Goal: Obtain resource: Download file/media

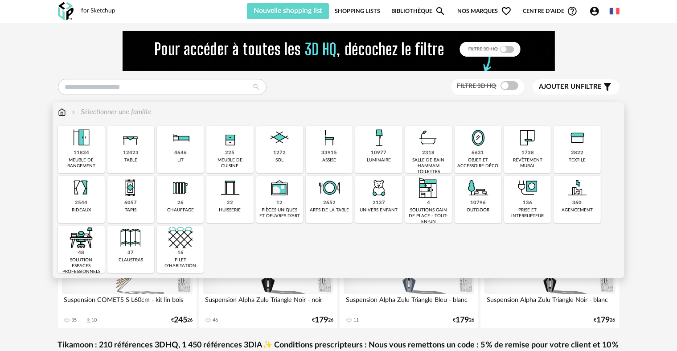
click at [194, 138] on div "4646 lit" at bounding box center [180, 149] width 47 height 47
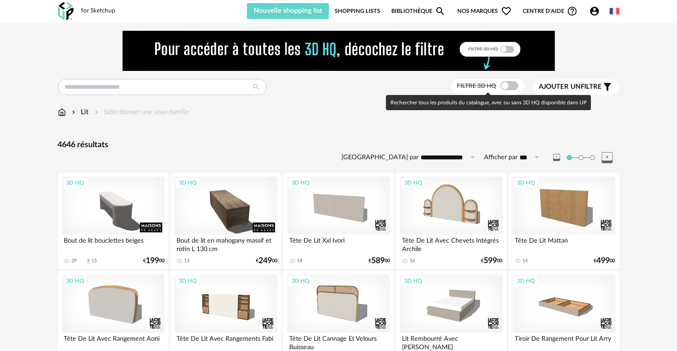
click at [503, 87] on span at bounding box center [510, 85] width 18 height 9
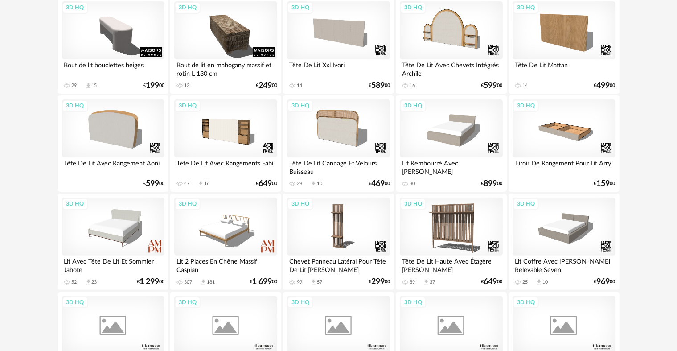
scroll to position [178, 0]
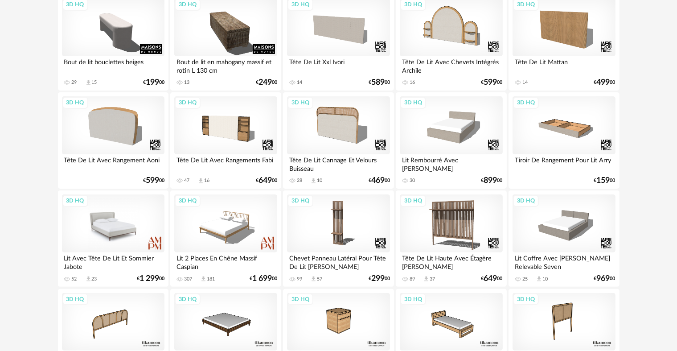
click at [121, 215] on div "3D HQ" at bounding box center [113, 223] width 103 height 58
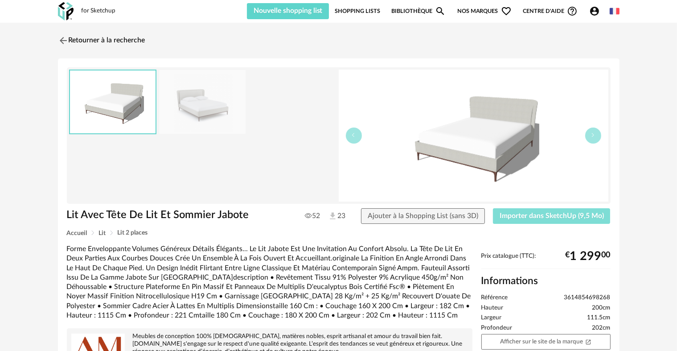
click at [549, 217] on span "Importer dans SketchUp (9,5 Mo)" at bounding box center [552, 215] width 104 height 7
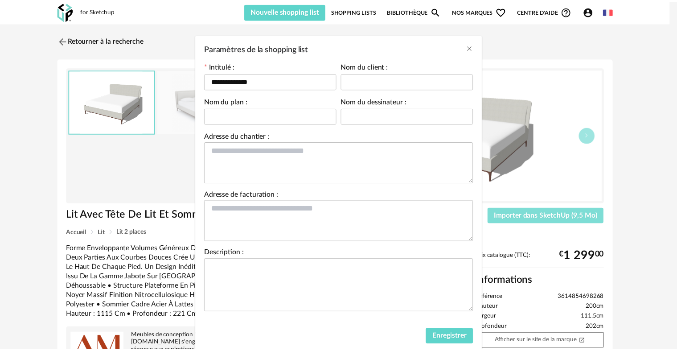
scroll to position [43, 0]
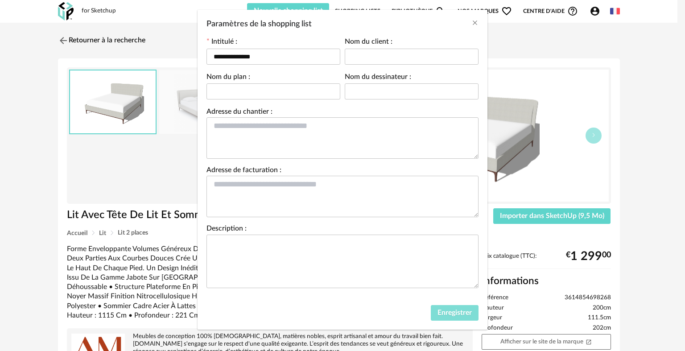
click at [440, 309] on span "Enregistrer" at bounding box center [454, 312] width 34 height 7
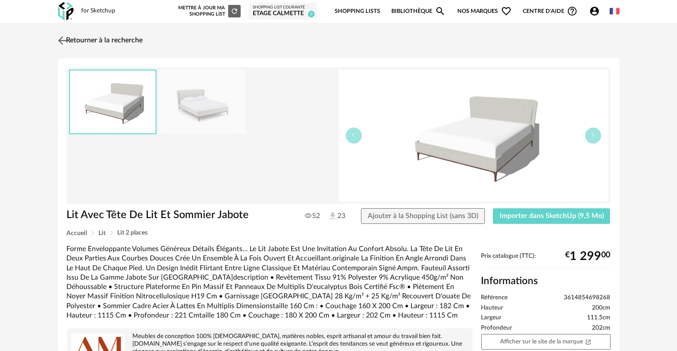
click at [59, 41] on img at bounding box center [62, 40] width 13 height 13
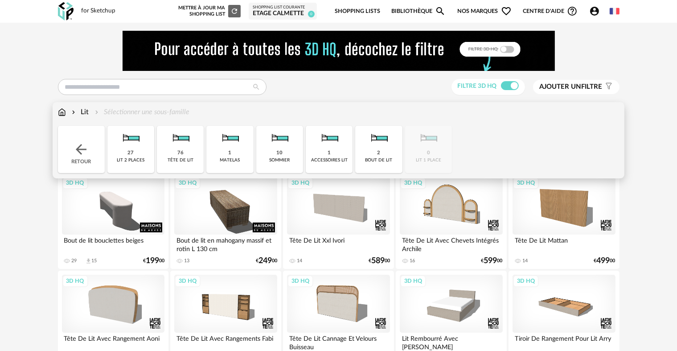
click at [62, 111] on img at bounding box center [62, 112] width 8 height 10
click at [78, 153] on img at bounding box center [81, 149] width 16 height 16
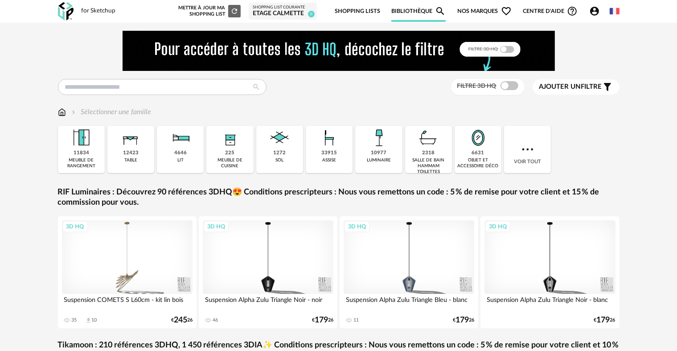
click at [178, 78] on div "Filtre 3D HQ Ajouter un filtre s Filter icon Filtrer par : Sélectionner une fam…" at bounding box center [339, 270] width 578 height 478
click at [177, 83] on input "text" at bounding box center [162, 87] width 209 height 16
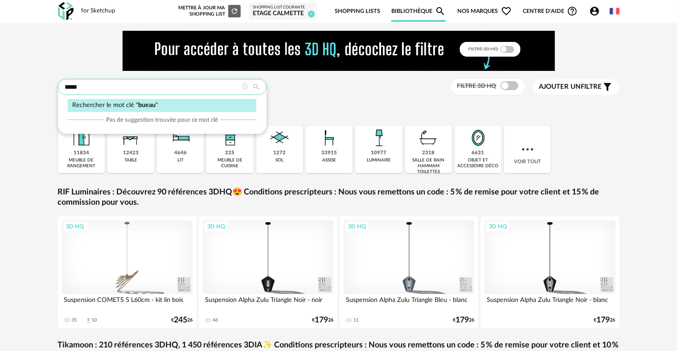
type input "*****"
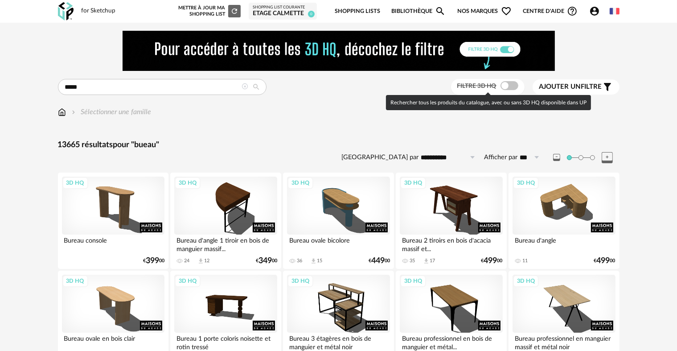
click at [510, 84] on span at bounding box center [510, 85] width 18 height 9
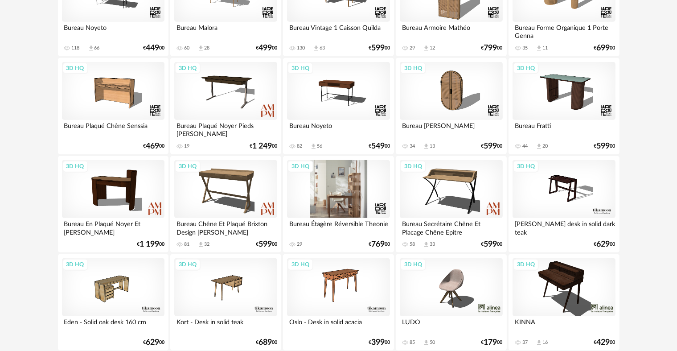
scroll to position [995, 0]
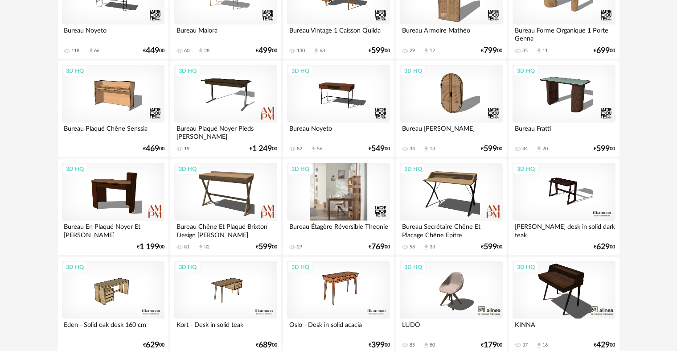
click at [349, 173] on div "3D HQ" at bounding box center [338, 192] width 103 height 58
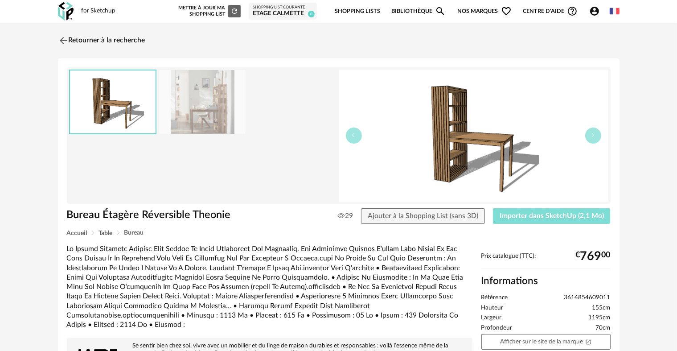
click at [515, 211] on button "Importer dans SketchUp (2,1 Mo)" at bounding box center [552, 216] width 118 height 16
click at [56, 37] on div "Retourner à la recherche Bureau Étagère Réversible Theonie Bureau Étagère Réver…" at bounding box center [339, 294] width 578 height 526
click at [58, 39] on img at bounding box center [62, 40] width 13 height 13
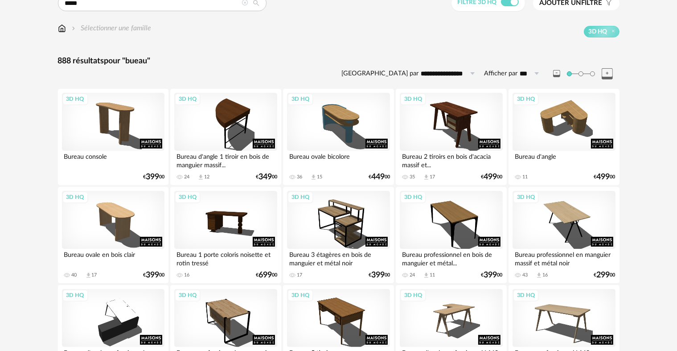
scroll to position [100, 0]
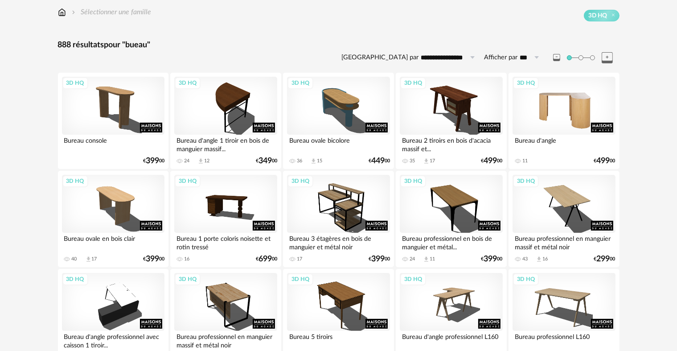
click at [569, 96] on div "3D HQ" at bounding box center [564, 106] width 103 height 58
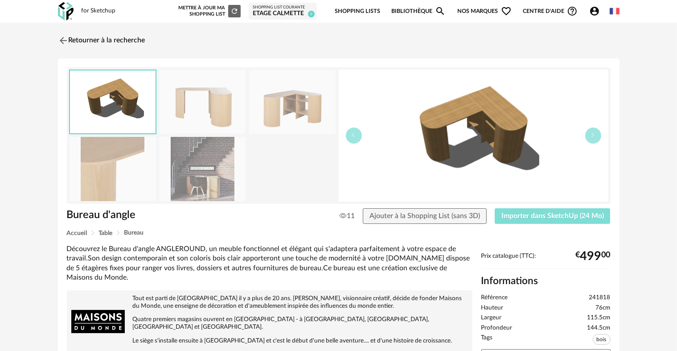
click at [552, 214] on span "Importer dans SketchUp (24 Mo)" at bounding box center [553, 215] width 103 height 7
click at [58, 37] on img at bounding box center [62, 40] width 13 height 13
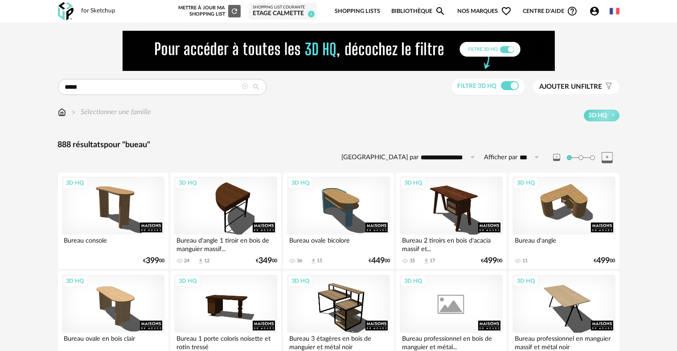
click at [59, 111] on img at bounding box center [62, 112] width 8 height 10
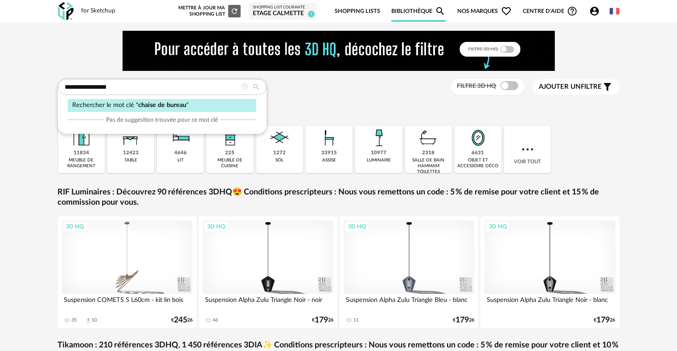
type input "**********"
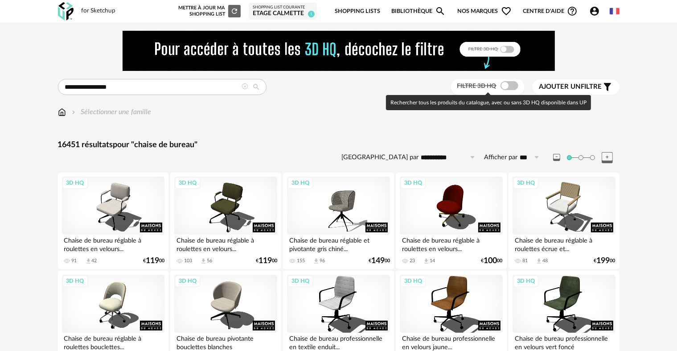
click at [511, 86] on span at bounding box center [510, 85] width 18 height 9
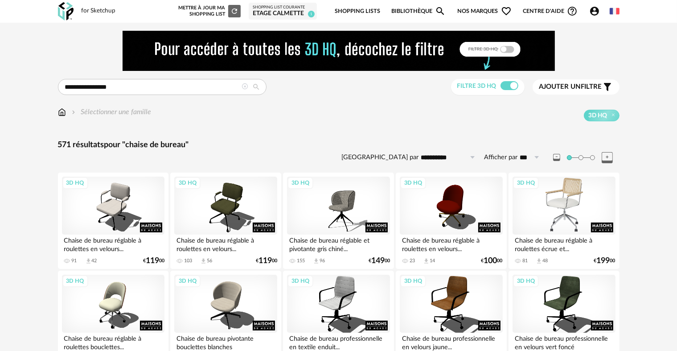
click at [574, 189] on div "3D HQ" at bounding box center [564, 206] width 103 height 58
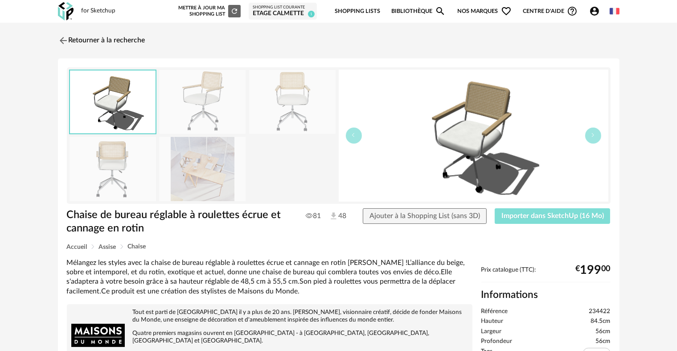
click at [546, 220] on button "Importer dans SketchUp (16 Mo)" at bounding box center [553, 216] width 116 height 16
click at [58, 41] on img at bounding box center [62, 40] width 13 height 13
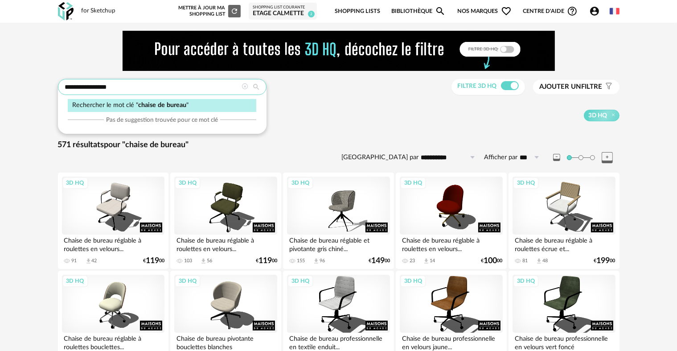
drag, startPoint x: 159, startPoint y: 91, endPoint x: 59, endPoint y: 84, distance: 100.1
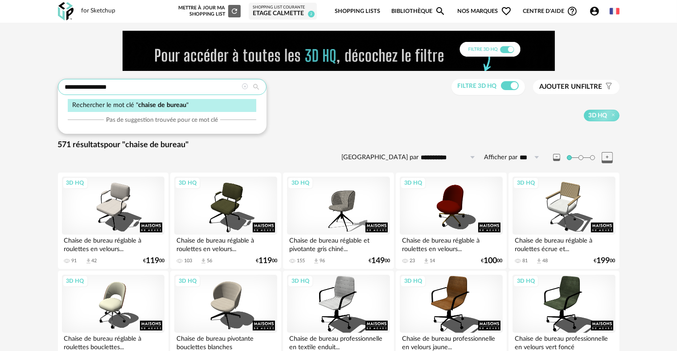
click at [59, 84] on input "**********" at bounding box center [162, 87] width 209 height 16
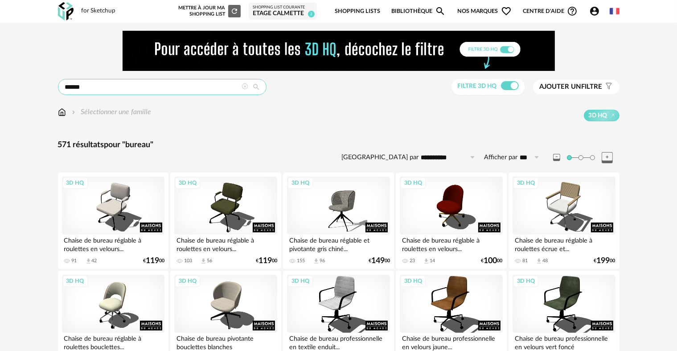
type input "******"
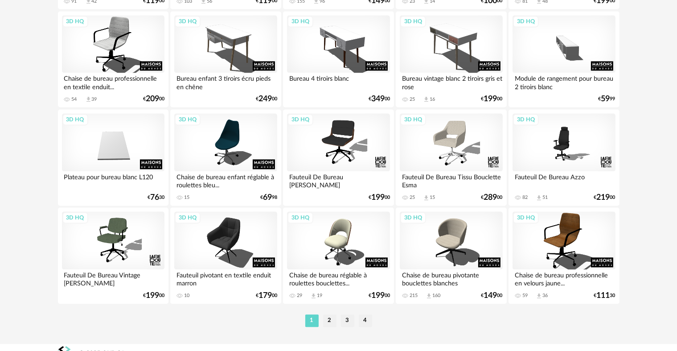
scroll to position [1842, 0]
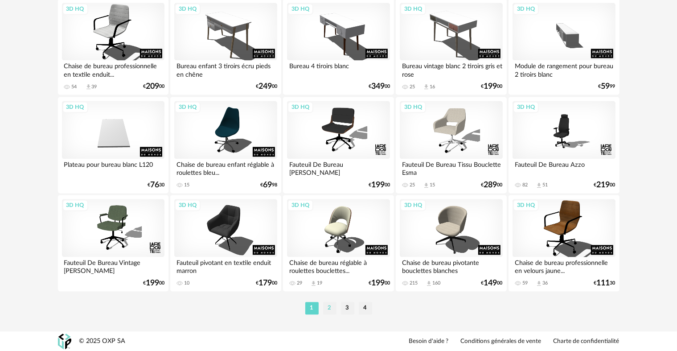
click at [330, 305] on li "2" at bounding box center [329, 308] width 13 height 12
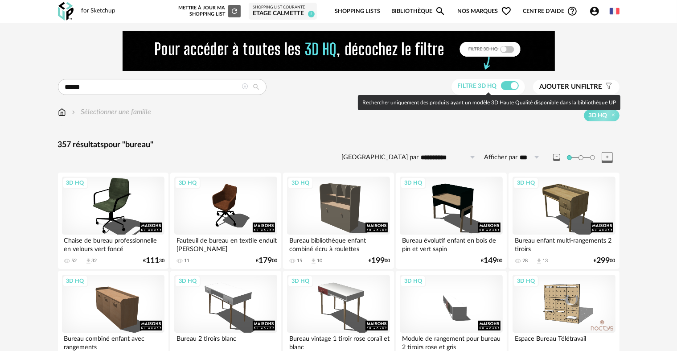
click at [515, 88] on span at bounding box center [510, 85] width 18 height 9
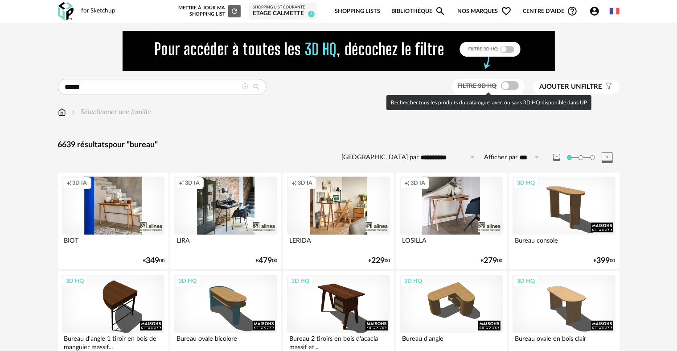
click at [508, 84] on span at bounding box center [510, 85] width 18 height 9
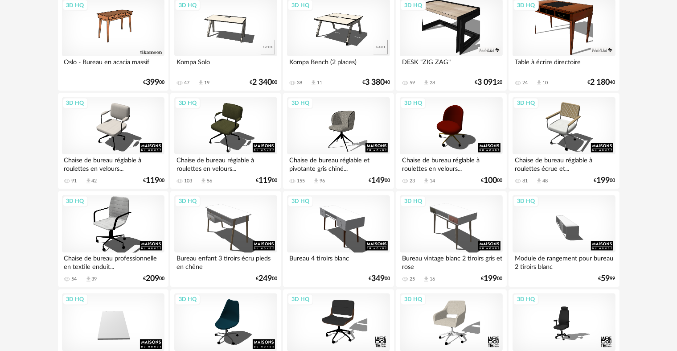
scroll to position [1842, 0]
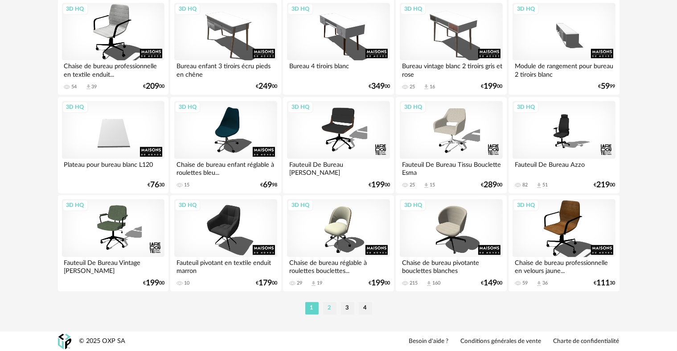
click at [331, 309] on li "2" at bounding box center [329, 308] width 13 height 12
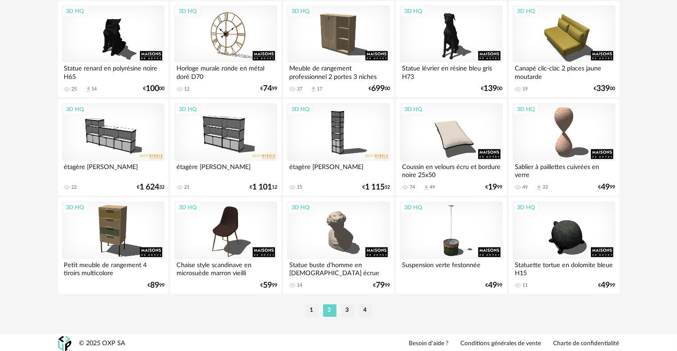
scroll to position [1842, 0]
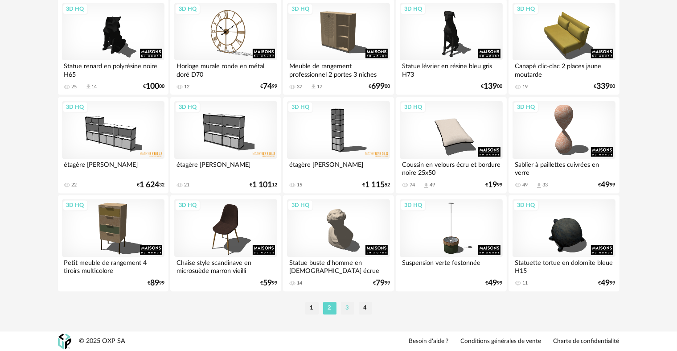
click at [347, 308] on li "3" at bounding box center [347, 308] width 13 height 12
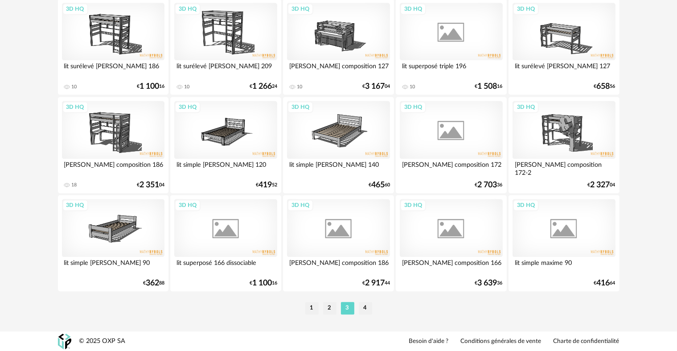
scroll to position [1842, 0]
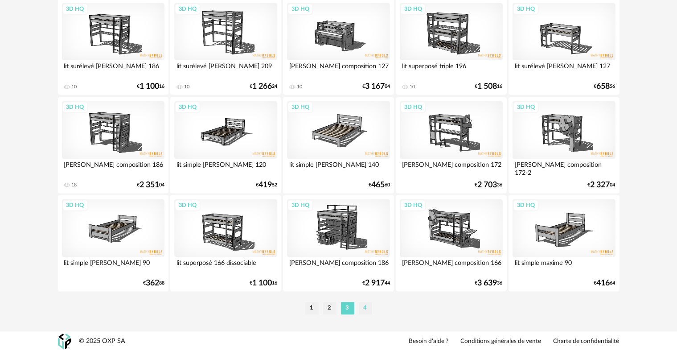
click at [369, 304] on li "4" at bounding box center [365, 308] width 13 height 12
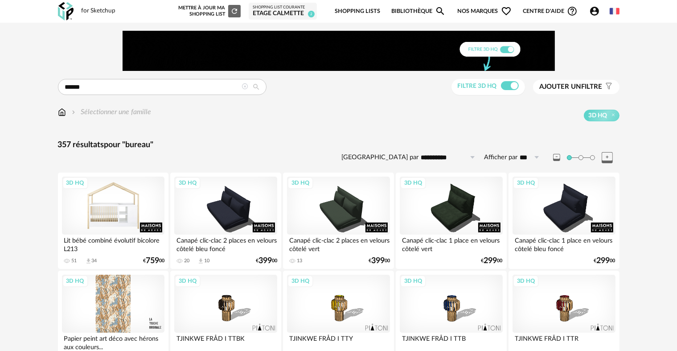
click at [147, 194] on div "3D HQ" at bounding box center [113, 206] width 103 height 58
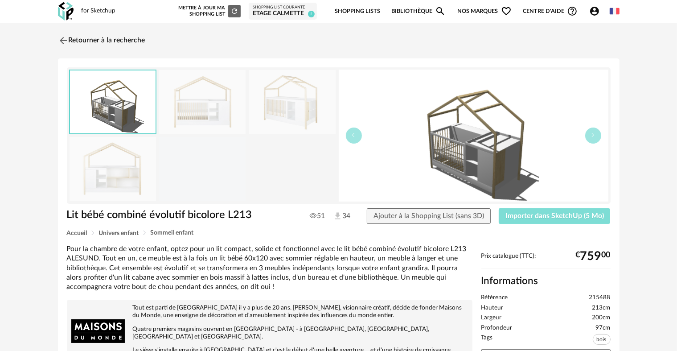
click at [550, 218] on span "Importer dans SketchUp (5 Mo)" at bounding box center [555, 215] width 99 height 7
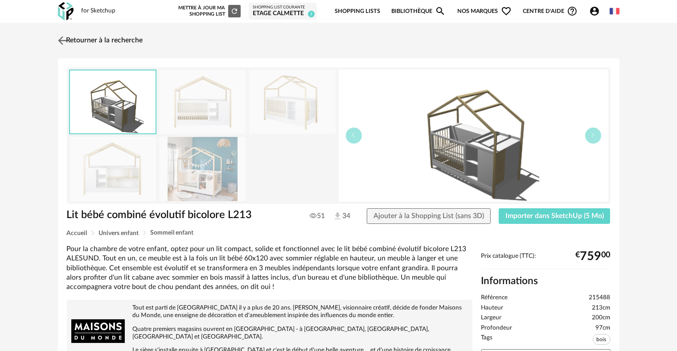
click at [67, 34] on img at bounding box center [62, 40] width 13 height 13
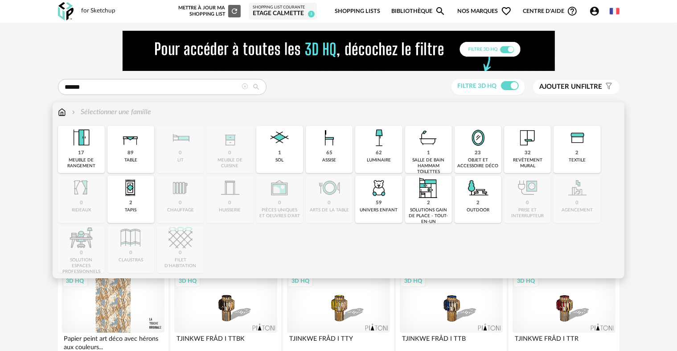
click at [59, 112] on img at bounding box center [62, 112] width 8 height 10
click at [383, 148] on img at bounding box center [379, 138] width 24 height 24
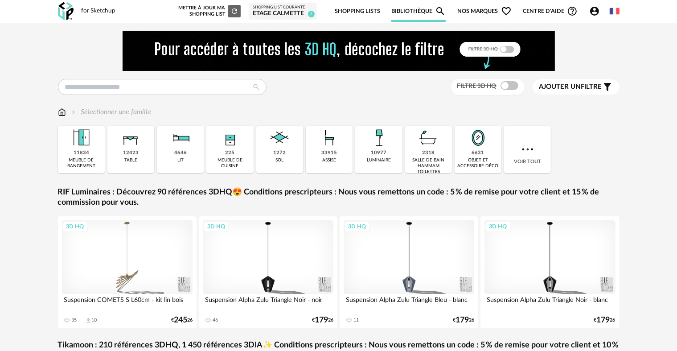
click at [62, 112] on img at bounding box center [62, 112] width 8 height 10
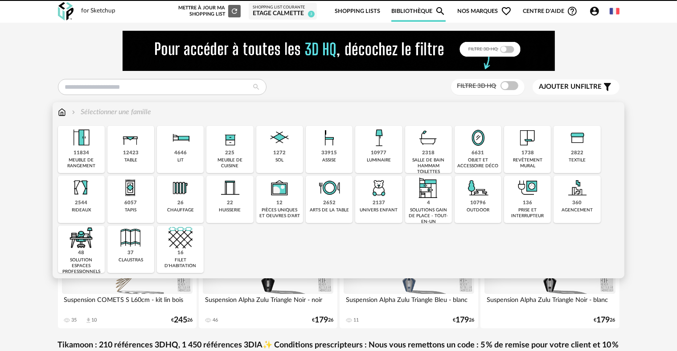
click at [378, 155] on div "10977" at bounding box center [379, 153] width 16 height 7
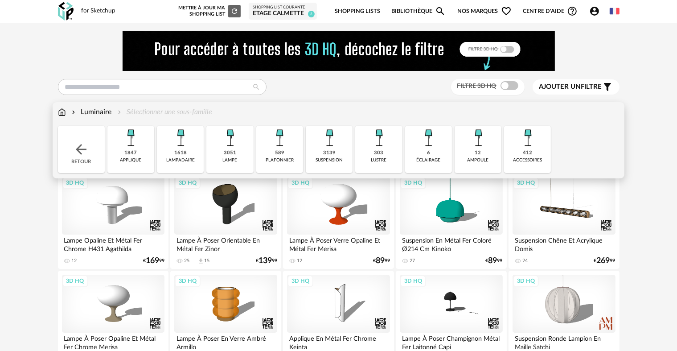
click at [285, 148] on img at bounding box center [280, 138] width 24 height 24
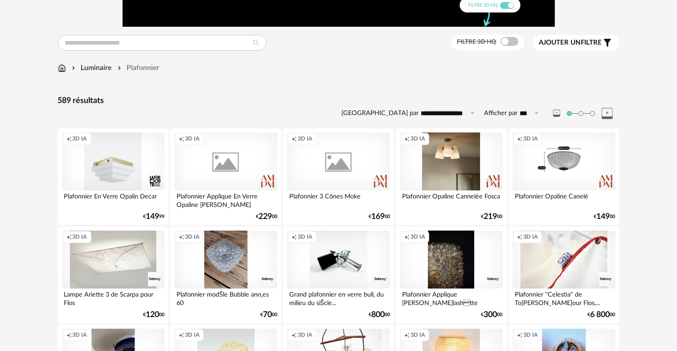
scroll to position [45, 0]
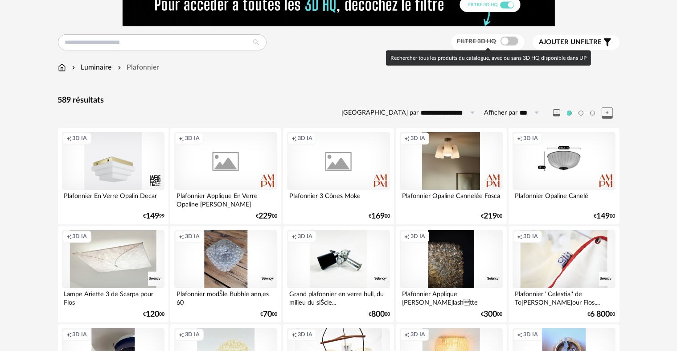
click at [513, 41] on span at bounding box center [510, 41] width 18 height 9
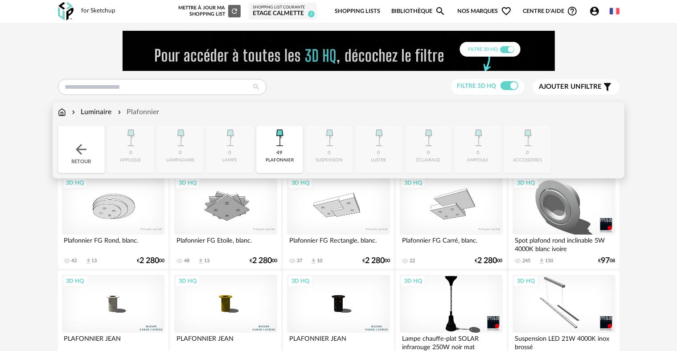
click at [92, 143] on div "Retour" at bounding box center [81, 149] width 47 height 47
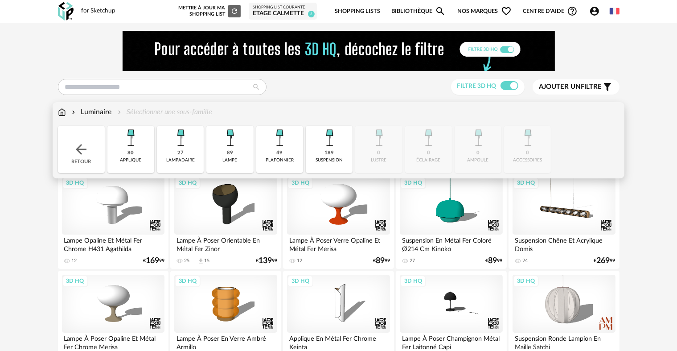
click at [320, 154] on div "189 suspension" at bounding box center [329, 149] width 47 height 47
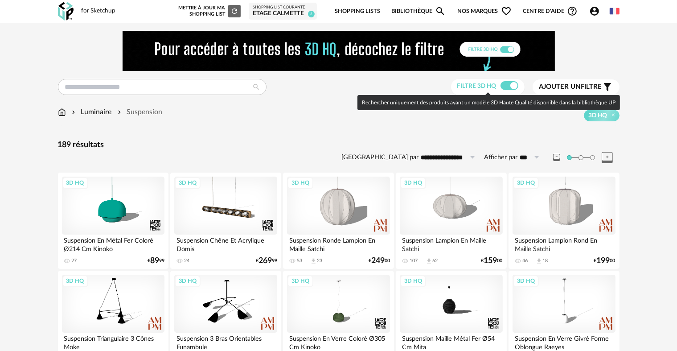
click at [510, 87] on span at bounding box center [510, 85] width 18 height 9
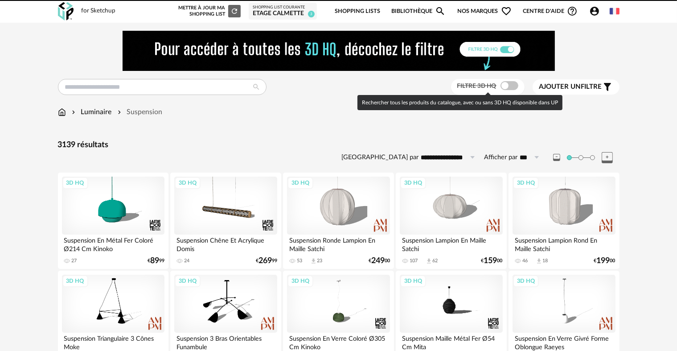
click at [510, 87] on span at bounding box center [510, 85] width 18 height 9
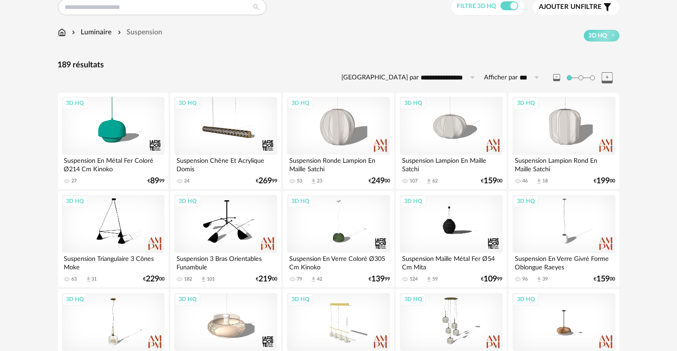
scroll to position [89, 0]
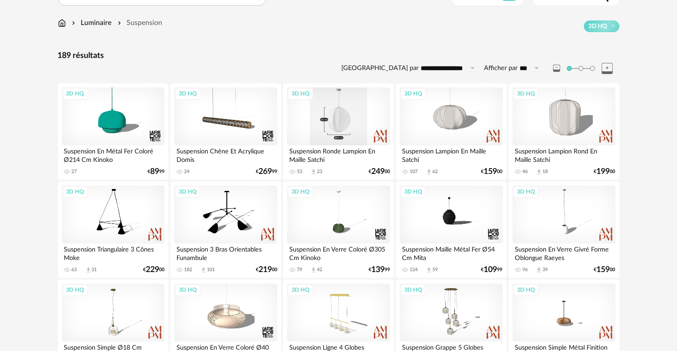
click at [371, 111] on div "3D HQ" at bounding box center [338, 116] width 103 height 58
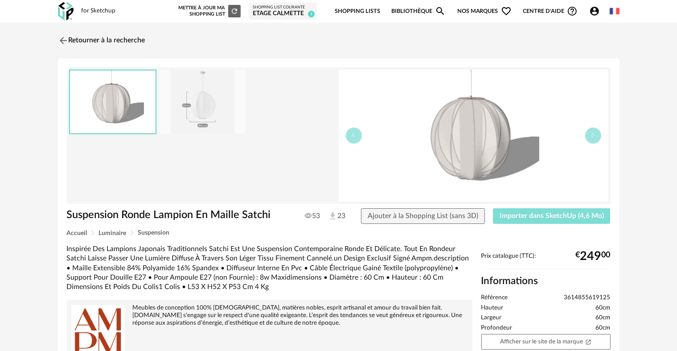
click at [514, 209] on button "Importer dans SketchUp (4,6 Mo)" at bounding box center [552, 216] width 118 height 16
click at [60, 39] on img at bounding box center [62, 40] width 13 height 13
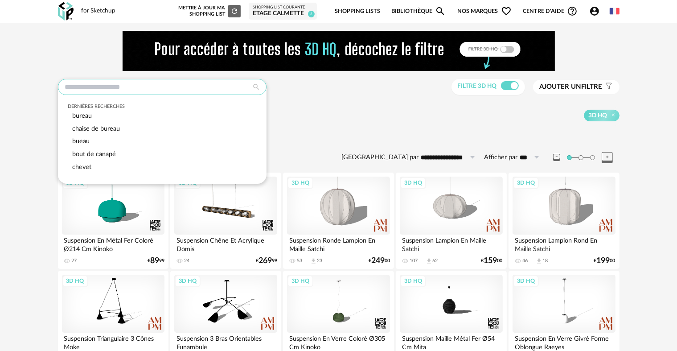
click at [114, 82] on input "text" at bounding box center [162, 87] width 209 height 16
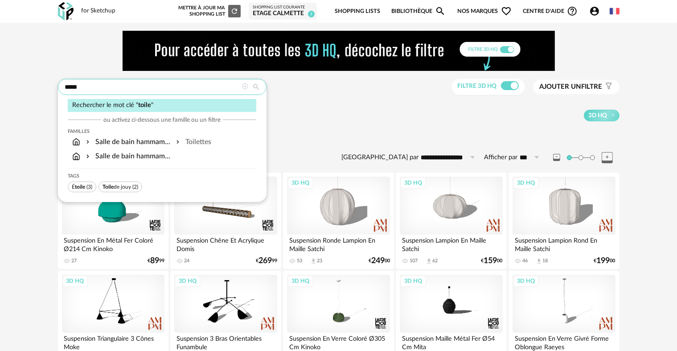
type input "*****"
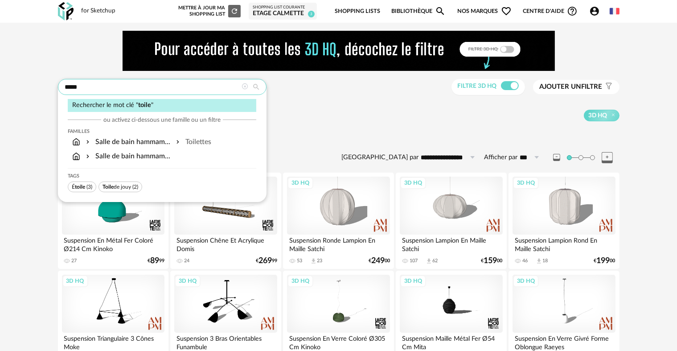
type input "**********"
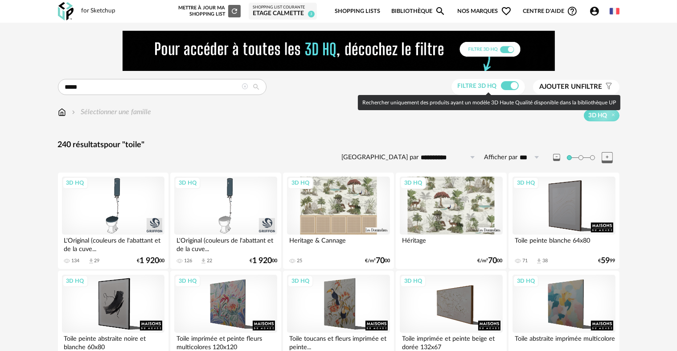
click at [504, 83] on span at bounding box center [510, 85] width 18 height 9
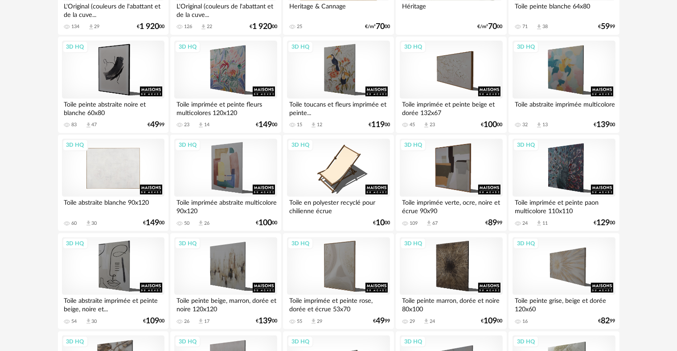
scroll to position [237, 0]
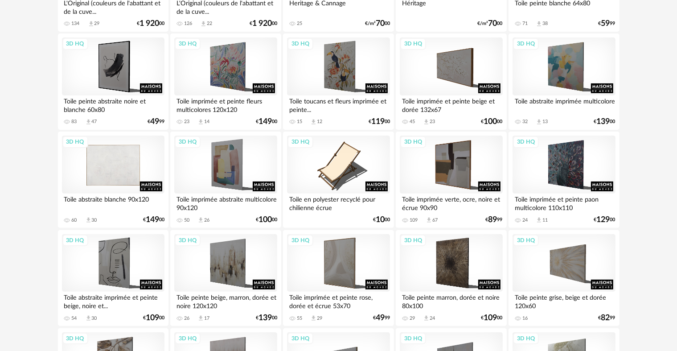
click at [102, 162] on div "3D HQ" at bounding box center [113, 165] width 103 height 58
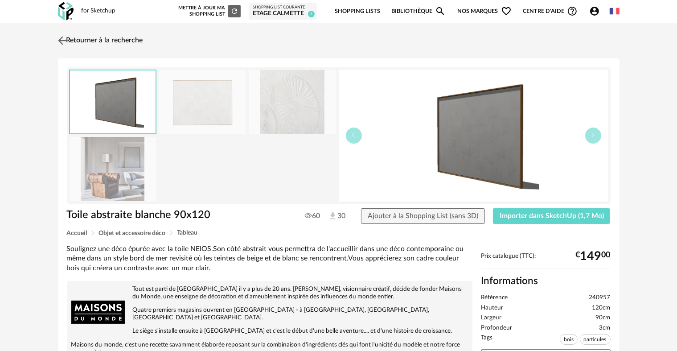
click at [59, 35] on img at bounding box center [62, 40] width 13 height 13
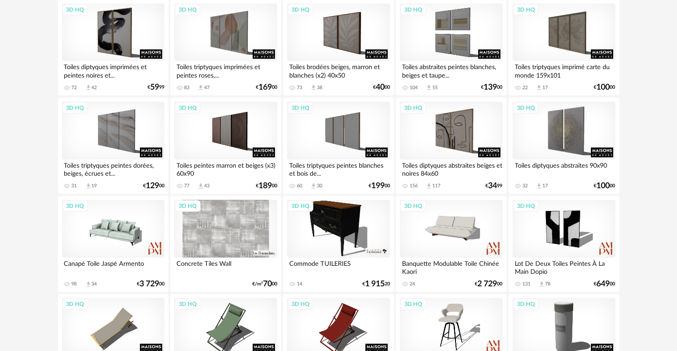
scroll to position [772, 0]
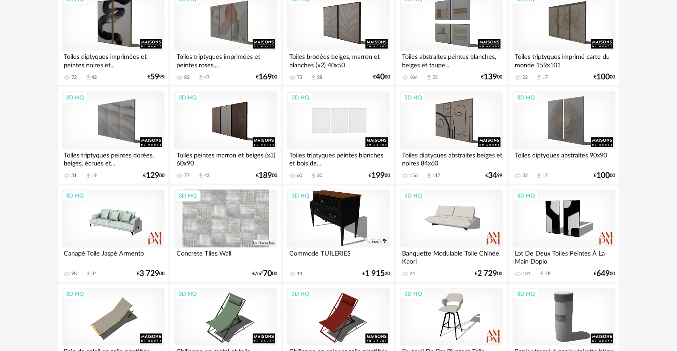
click at [329, 125] on div "3D HQ" at bounding box center [338, 120] width 103 height 58
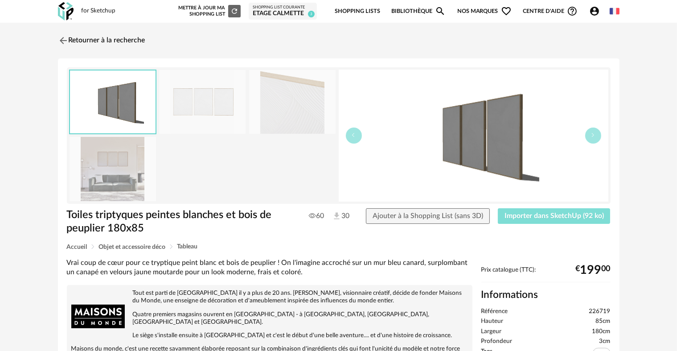
click at [516, 212] on span "Importer dans SketchUp (92 ko)" at bounding box center [554, 215] width 99 height 7
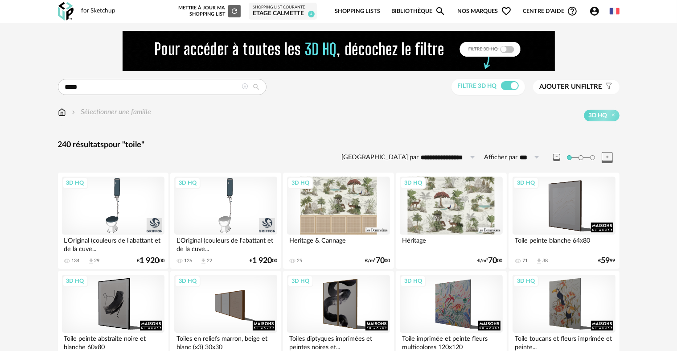
click at [59, 112] on img at bounding box center [62, 112] width 8 height 10
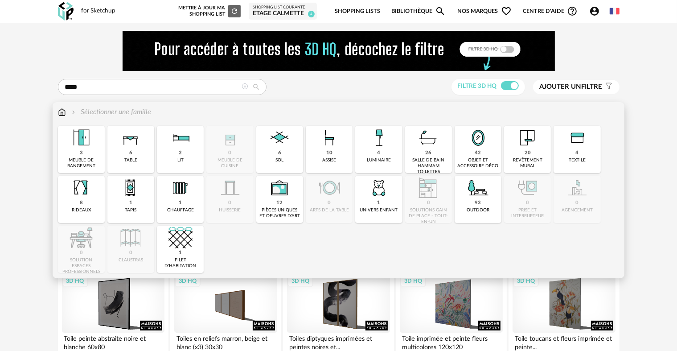
click at [60, 112] on img at bounding box center [62, 112] width 8 height 10
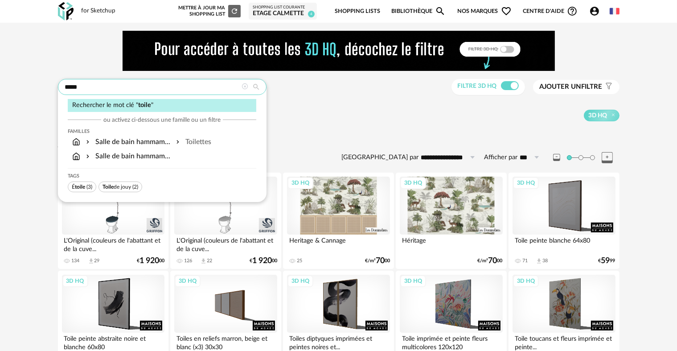
click at [136, 87] on input "*****" at bounding box center [162, 87] width 209 height 16
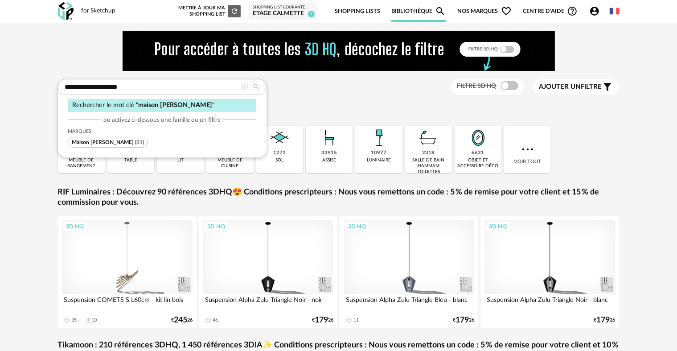
type input "**********"
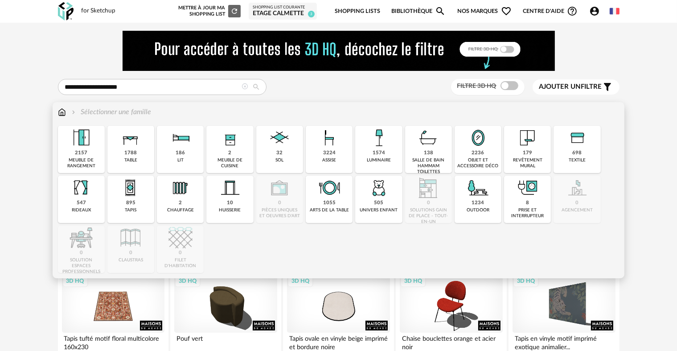
click at [58, 111] on img at bounding box center [62, 112] width 8 height 10
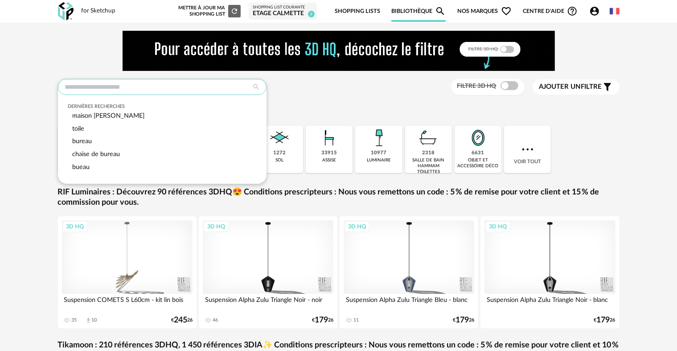
click at [100, 85] on input "text" at bounding box center [162, 87] width 209 height 16
click at [88, 114] on span "maison [PERSON_NAME]" at bounding box center [108, 115] width 72 height 7
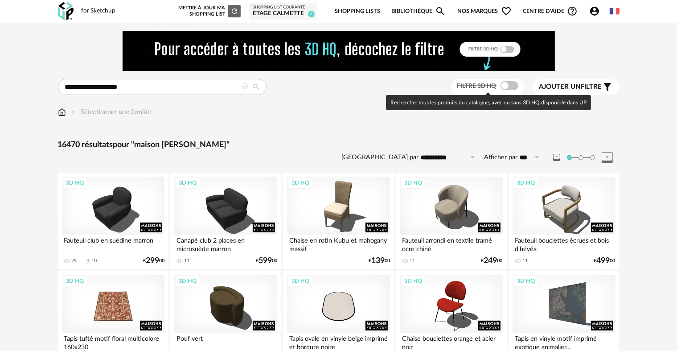
click at [504, 89] on span at bounding box center [510, 85] width 18 height 9
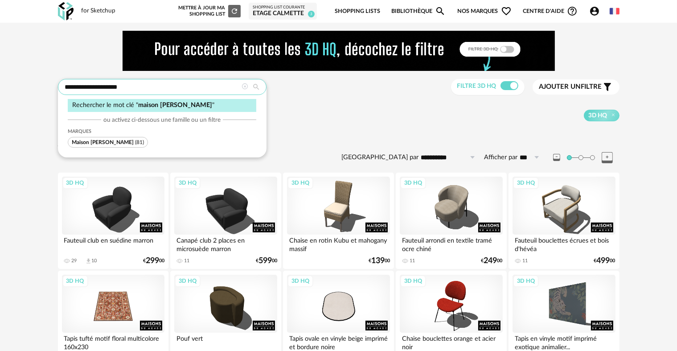
drag, startPoint x: 84, startPoint y: 86, endPoint x: 43, endPoint y: 91, distance: 41.8
type input "**********"
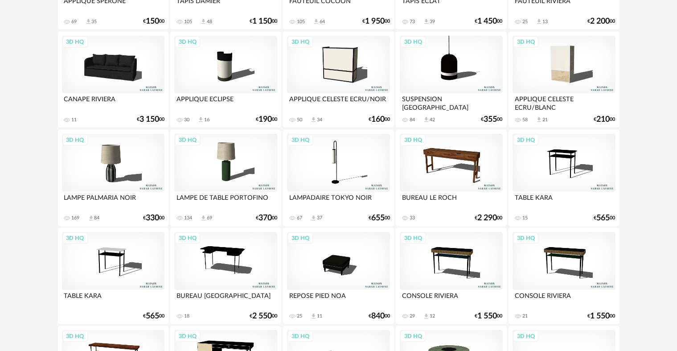
scroll to position [758, 0]
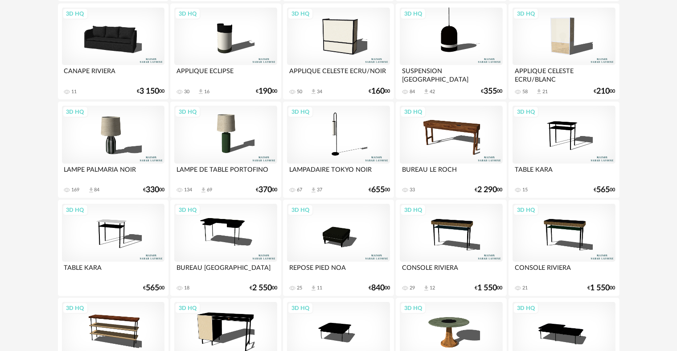
click at [114, 146] on div "3D HQ" at bounding box center [113, 135] width 103 height 58
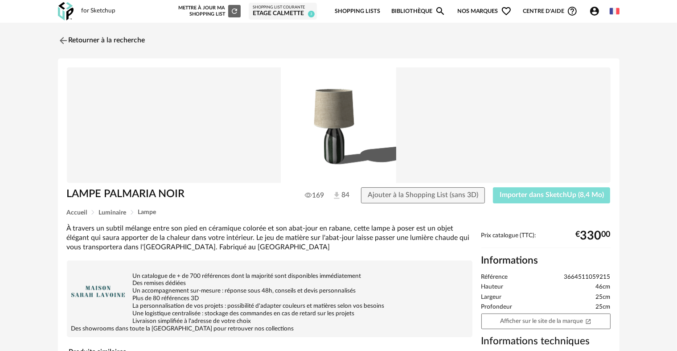
click at [515, 194] on span "Importer dans SketchUp (8,4 Mo)" at bounding box center [552, 194] width 104 height 7
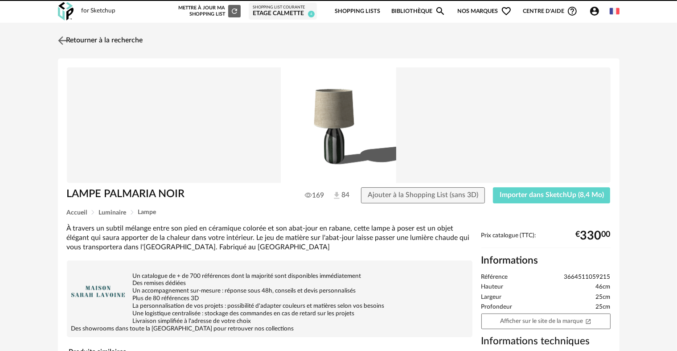
click at [62, 41] on img at bounding box center [62, 40] width 13 height 13
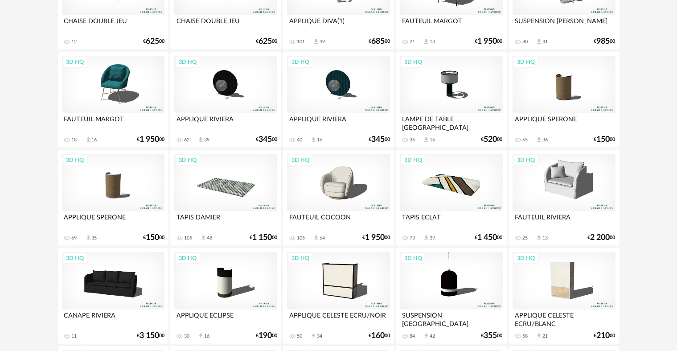
scroll to position [580, 0]
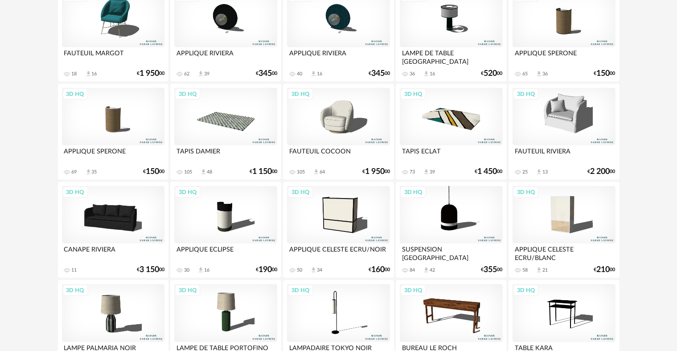
click at [454, 118] on div "3D HQ" at bounding box center [451, 117] width 103 height 58
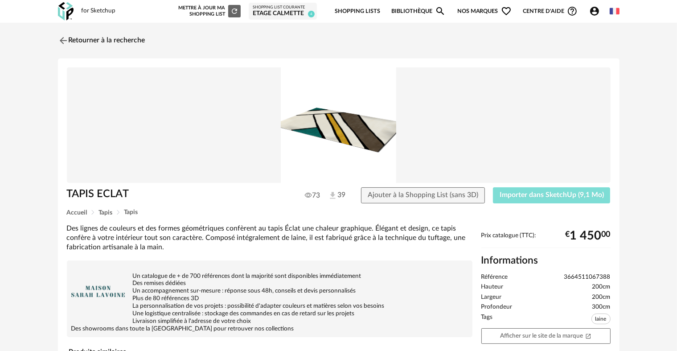
click at [507, 197] on span "Importer dans SketchUp (9,1 Mo)" at bounding box center [552, 194] width 104 height 7
click at [493, 187] on button "Importer dans SketchUp (9,1 Mo)" at bounding box center [552, 195] width 118 height 16
click at [66, 39] on img at bounding box center [62, 40] width 13 height 13
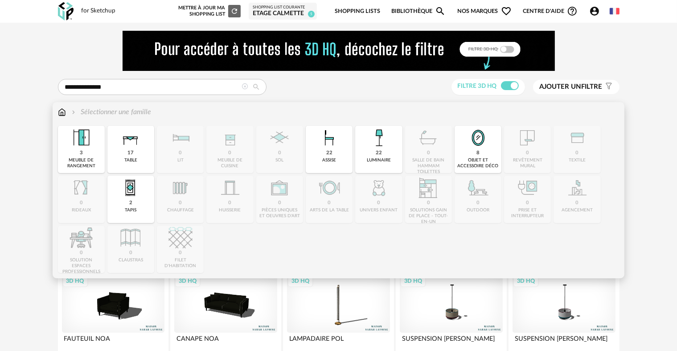
click at [60, 114] on img at bounding box center [62, 112] width 8 height 10
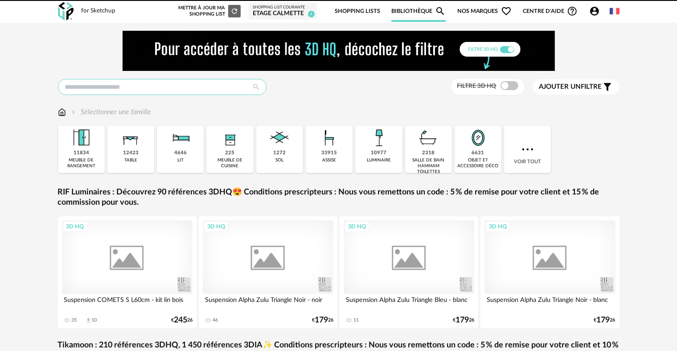
click at [106, 86] on input "text" at bounding box center [162, 87] width 209 height 16
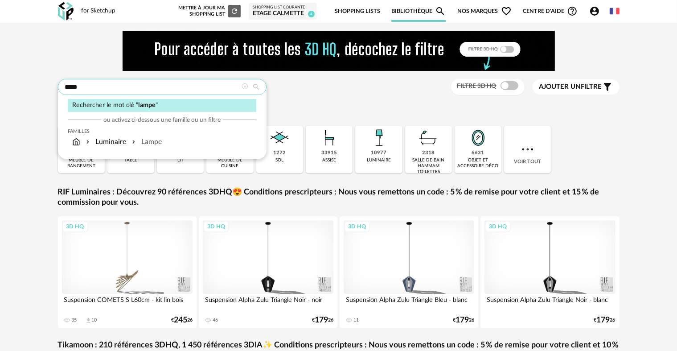
type input "*****"
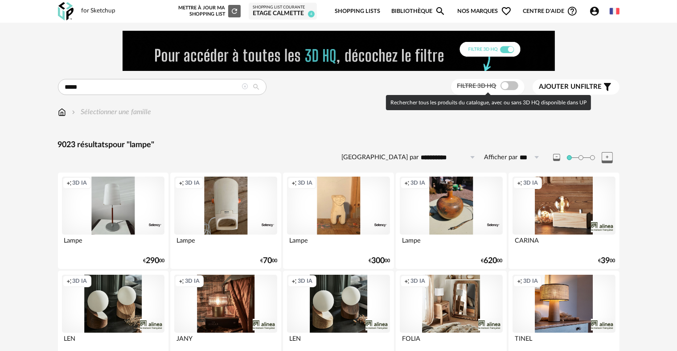
click at [506, 83] on span at bounding box center [510, 85] width 18 height 9
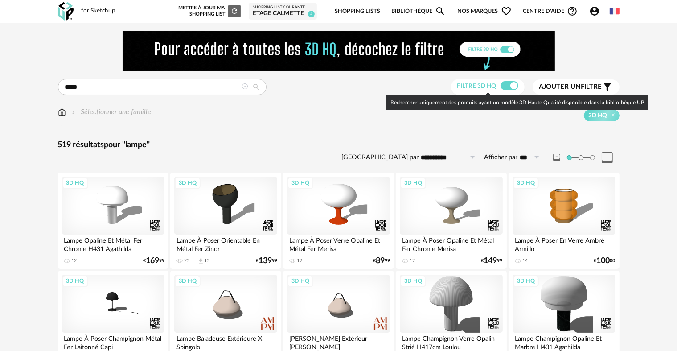
click at [507, 83] on span at bounding box center [510, 85] width 18 height 9
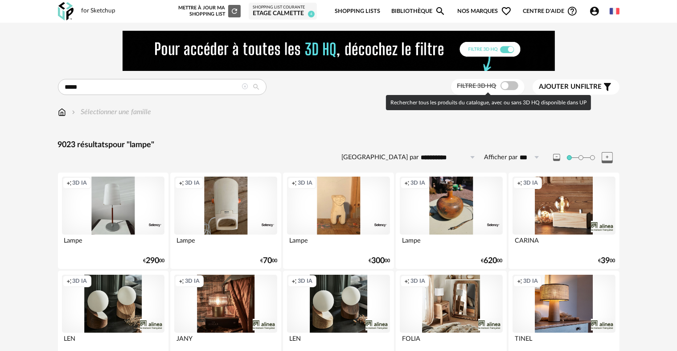
click at [507, 86] on span at bounding box center [510, 85] width 18 height 9
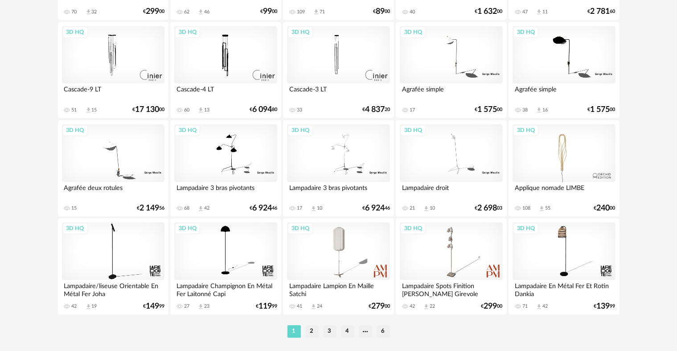
scroll to position [1842, 0]
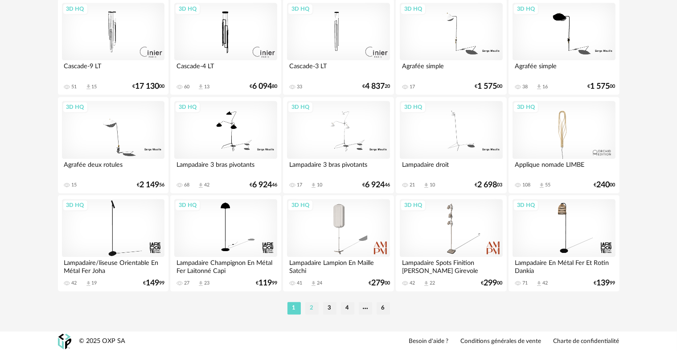
click at [316, 306] on li "2" at bounding box center [311, 308] width 13 height 12
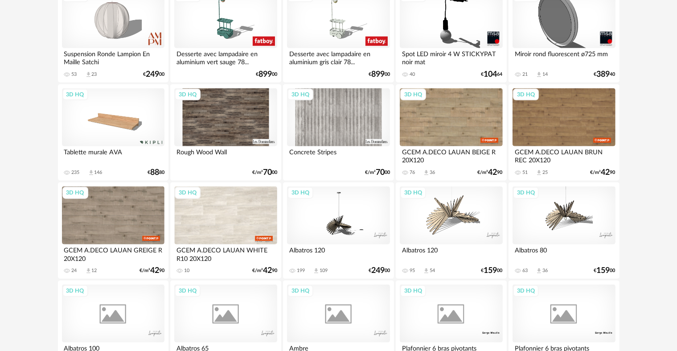
scroll to position [1026, 0]
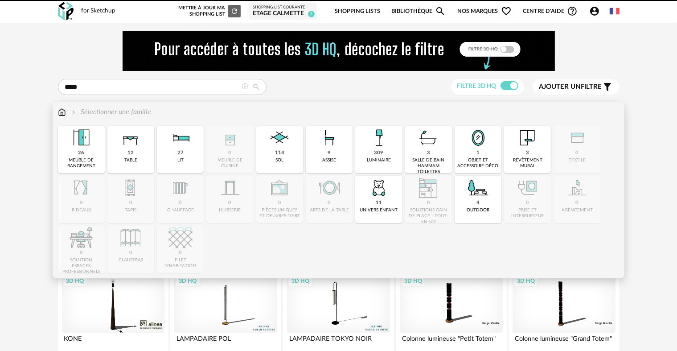
click at [59, 112] on img at bounding box center [62, 112] width 8 height 10
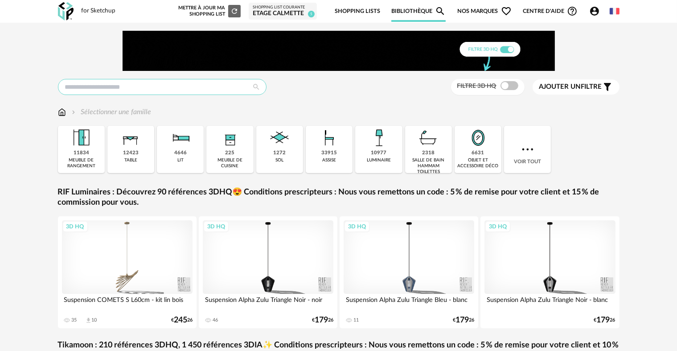
click at [141, 90] on input "text" at bounding box center [162, 87] width 209 height 16
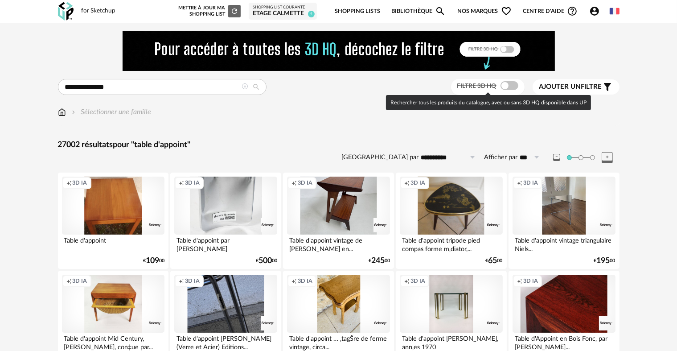
drag, startPoint x: 511, startPoint y: 86, endPoint x: 573, endPoint y: 100, distance: 64.1
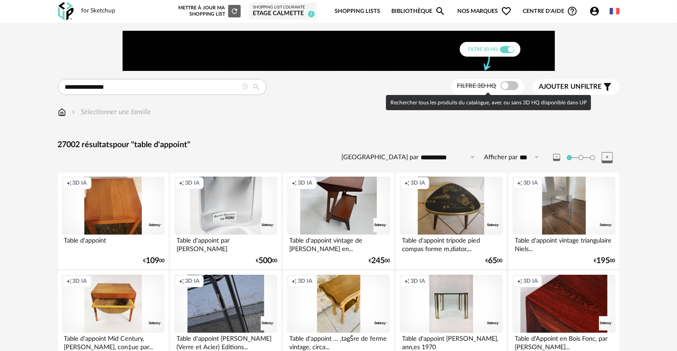
click at [511, 86] on span at bounding box center [510, 85] width 18 height 9
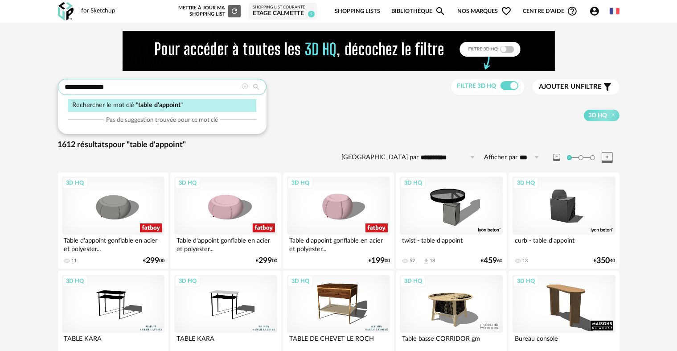
drag, startPoint x: 133, startPoint y: 84, endPoint x: 36, endPoint y: 82, distance: 97.2
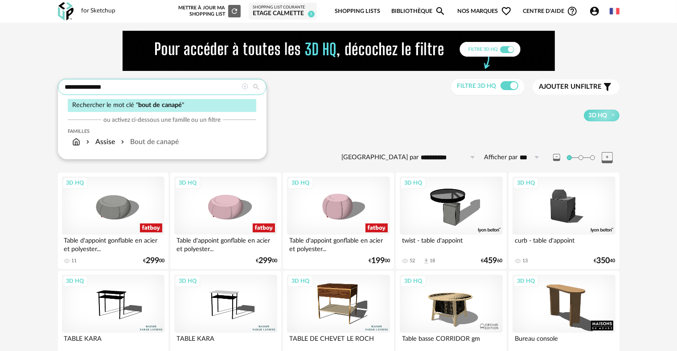
type input "**********"
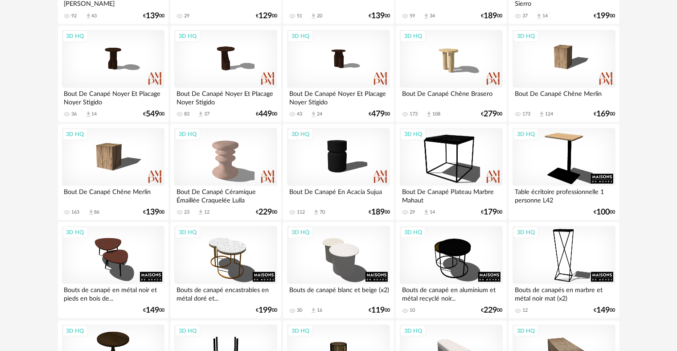
scroll to position [1070, 0]
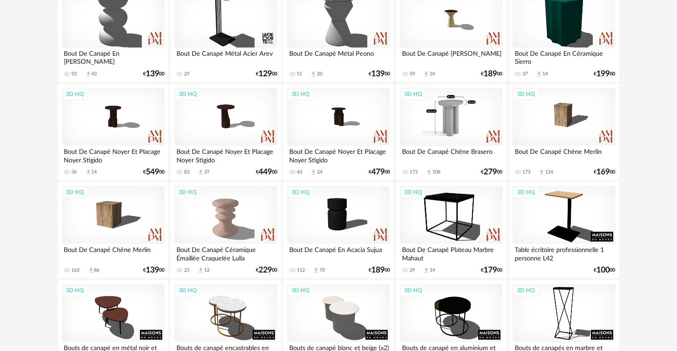
click at [429, 127] on div "3D HQ" at bounding box center [451, 117] width 103 height 58
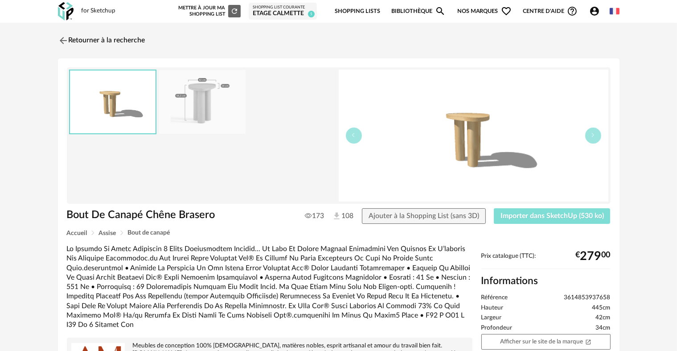
click at [546, 214] on span "Importer dans SketchUp (530 ko)" at bounding box center [552, 215] width 103 height 7
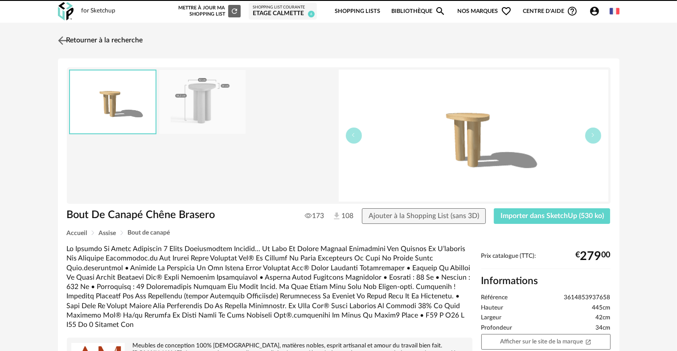
click at [65, 38] on img at bounding box center [62, 40] width 13 height 13
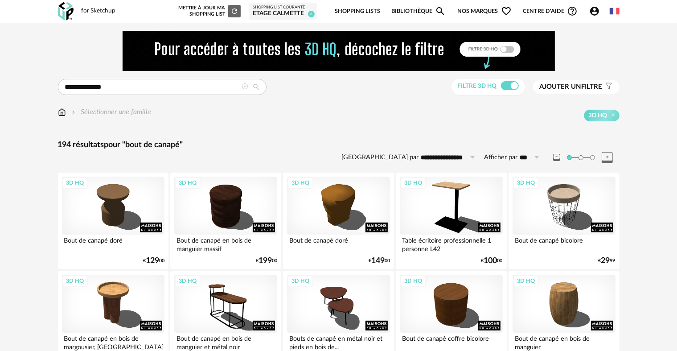
click at [64, 114] on img at bounding box center [62, 112] width 8 height 10
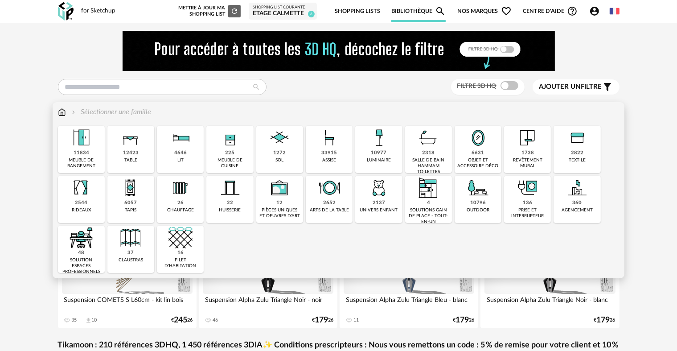
click at [145, 196] on div "6057 tapis" at bounding box center [130, 199] width 47 height 47
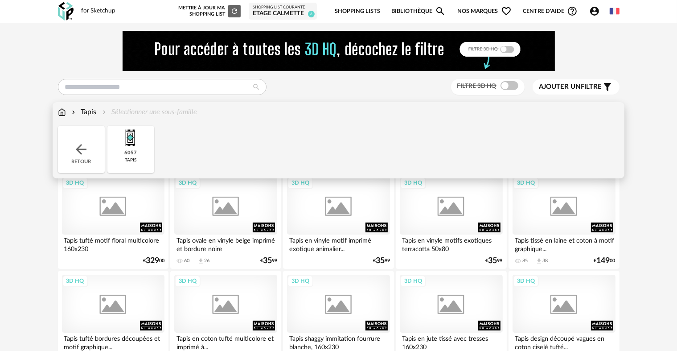
click at [130, 140] on img at bounding box center [131, 138] width 24 height 24
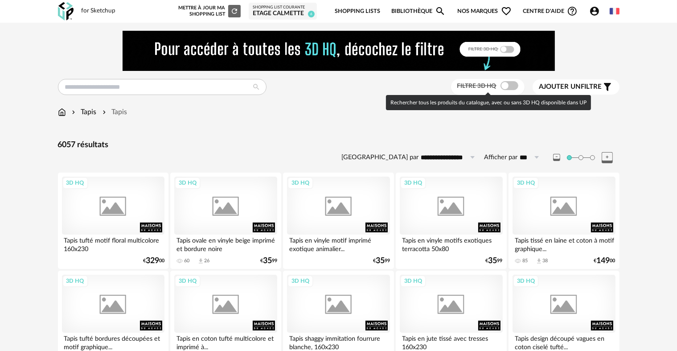
click at [504, 85] on span at bounding box center [510, 85] width 18 height 9
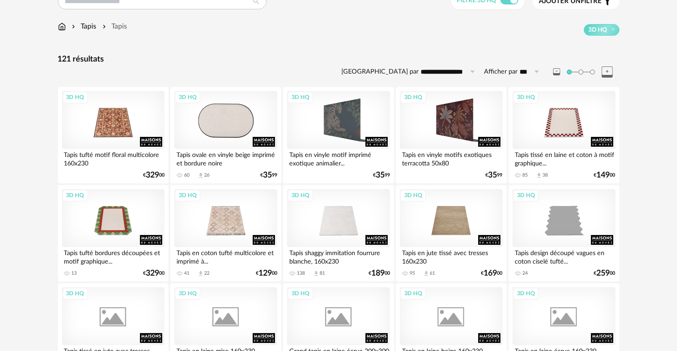
scroll to position [89, 0]
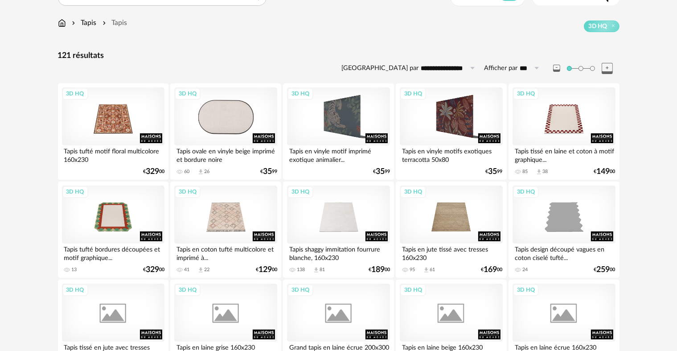
click at [251, 114] on div "3D HQ" at bounding box center [225, 116] width 103 height 58
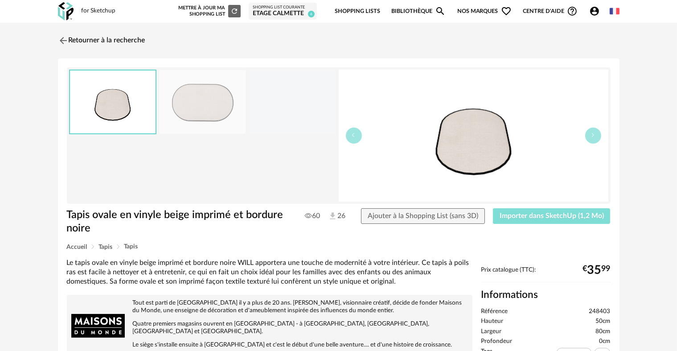
click at [519, 215] on span "Importer dans SketchUp (1,2 Mo)" at bounding box center [552, 215] width 104 height 7
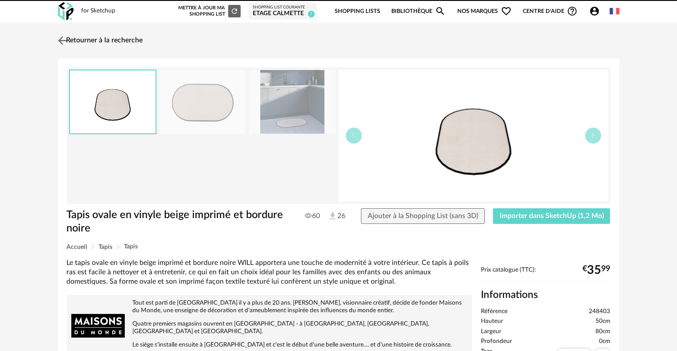
click at [68, 37] on img at bounding box center [62, 40] width 13 height 13
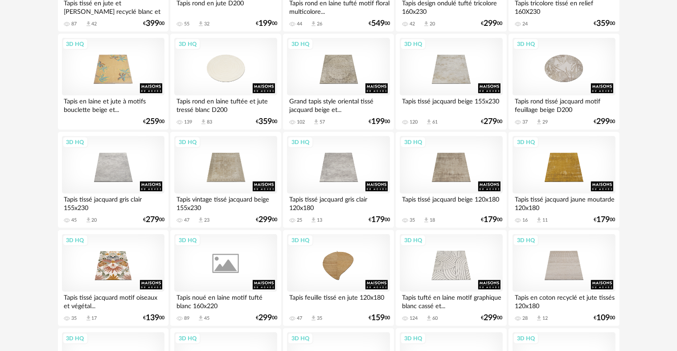
scroll to position [535, 0]
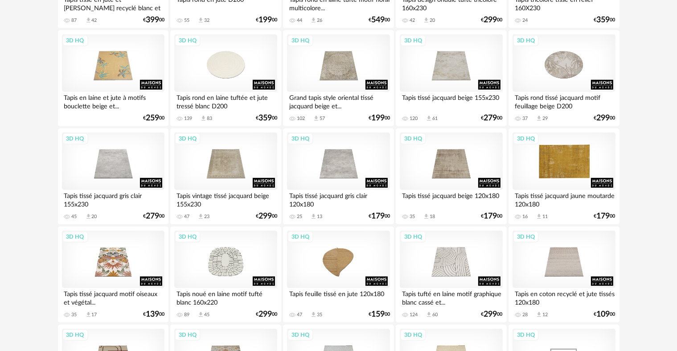
click at [519, 175] on div "3D HQ" at bounding box center [564, 161] width 103 height 58
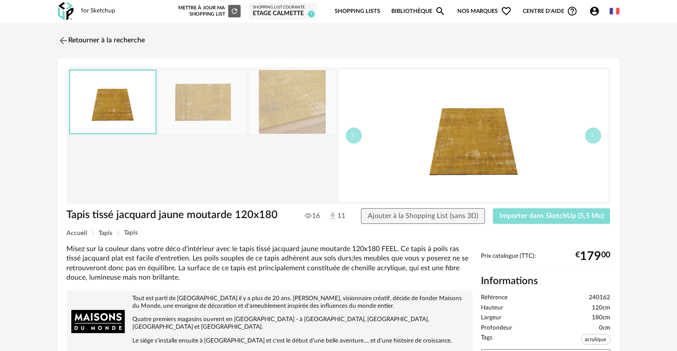
click at [514, 214] on span "Importer dans SketchUp (5,5 Mo)" at bounding box center [552, 215] width 104 height 7
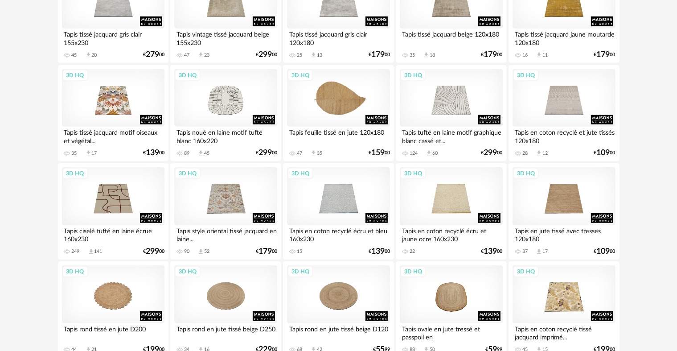
scroll to position [705, 0]
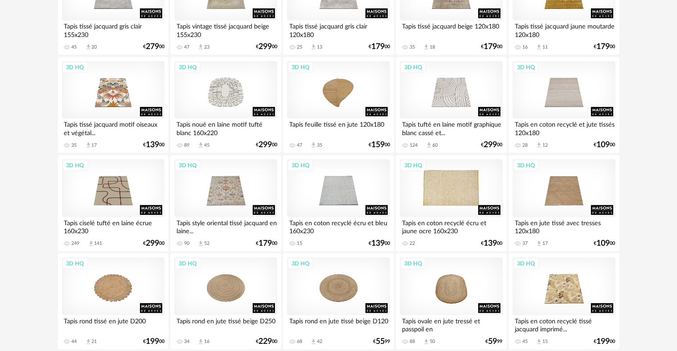
click at [468, 186] on div "3D HQ" at bounding box center [451, 188] width 103 height 58
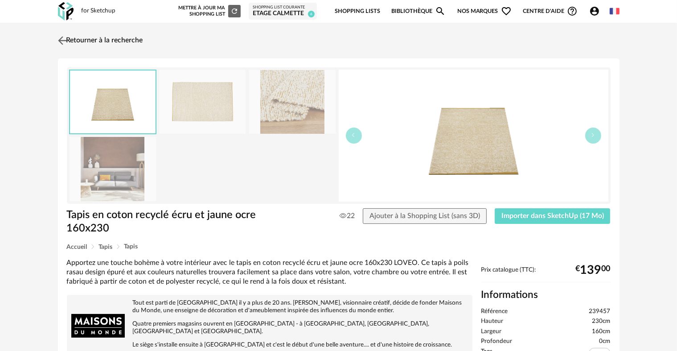
click at [58, 41] on img at bounding box center [62, 40] width 13 height 13
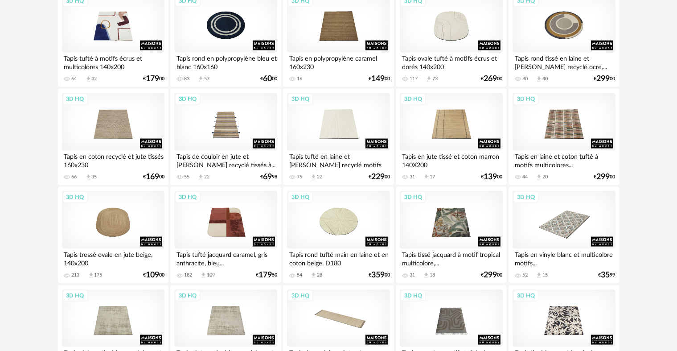
scroll to position [1192, 0]
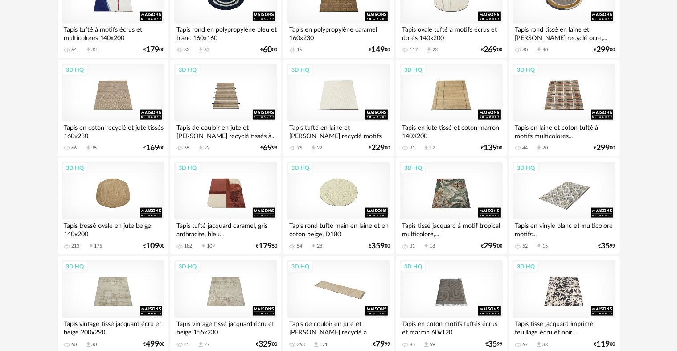
drag, startPoint x: 0, startPoint y: 135, endPoint x: 39, endPoint y: 62, distance: 82.8
click at [426, 104] on div "3D HQ" at bounding box center [451, 93] width 103 height 58
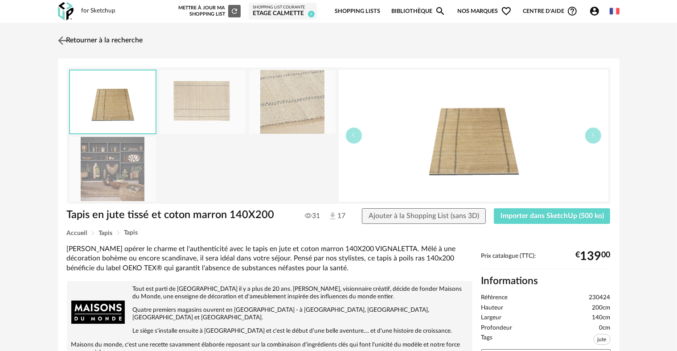
click at [62, 37] on img at bounding box center [62, 40] width 13 height 13
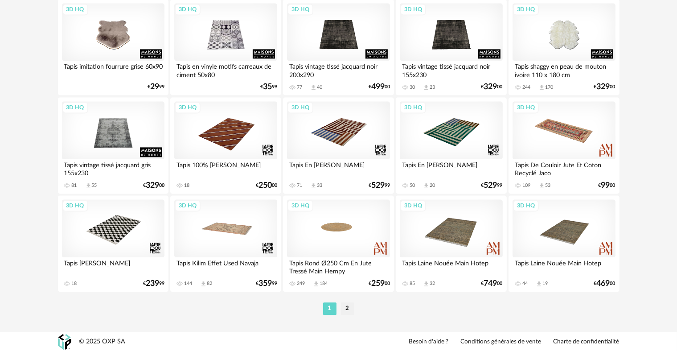
scroll to position [1842, 0]
click at [348, 310] on li "2" at bounding box center [347, 308] width 13 height 12
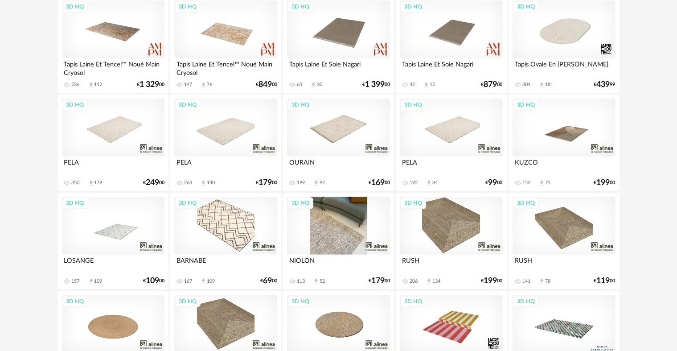
scroll to position [178, 0]
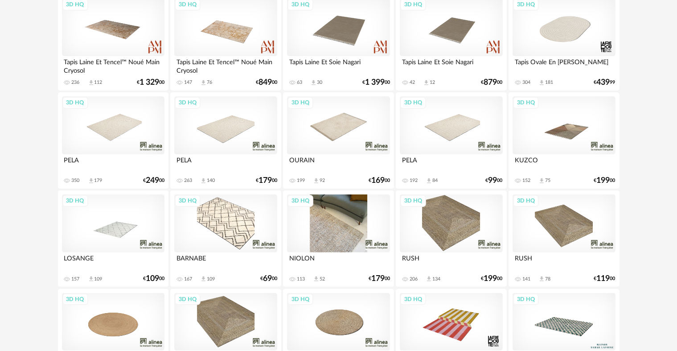
click at [307, 232] on div "3D HQ" at bounding box center [338, 223] width 103 height 58
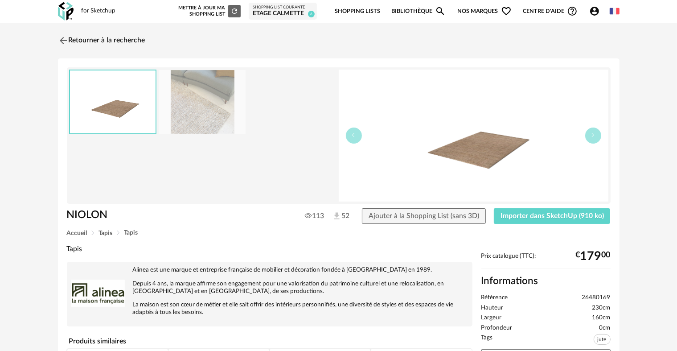
click at [178, 113] on img at bounding box center [202, 102] width 87 height 64
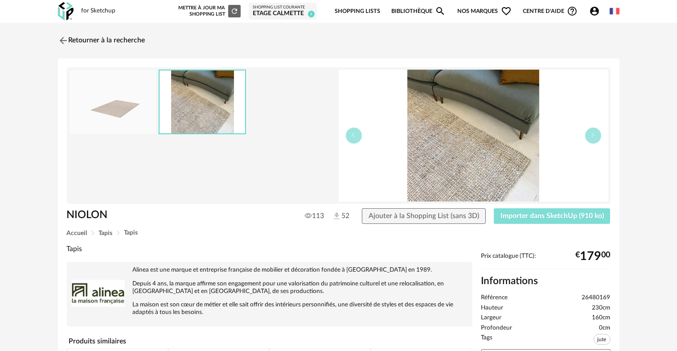
click at [566, 213] on span "Importer dans SketchUp (910 ko)" at bounding box center [552, 215] width 103 height 7
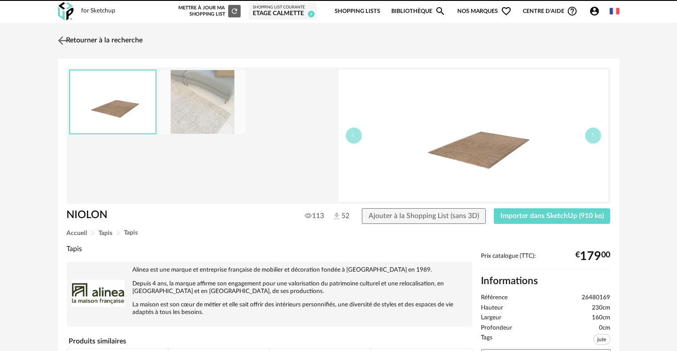
click at [65, 38] on img at bounding box center [62, 40] width 13 height 13
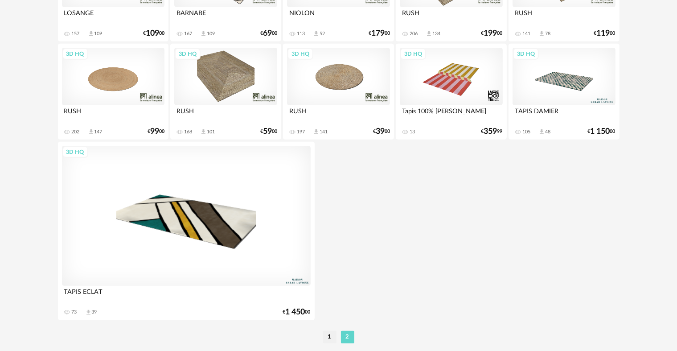
scroll to position [453, 0]
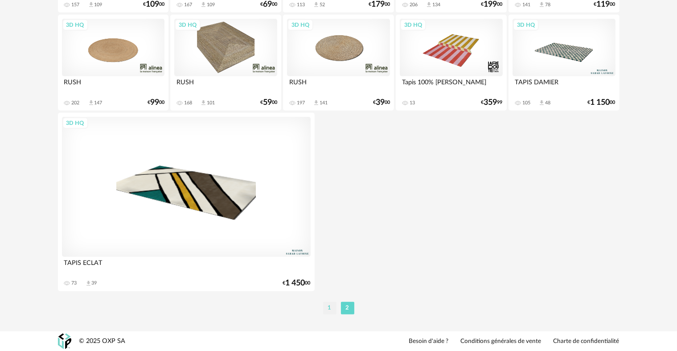
click at [330, 305] on li "1" at bounding box center [329, 308] width 13 height 12
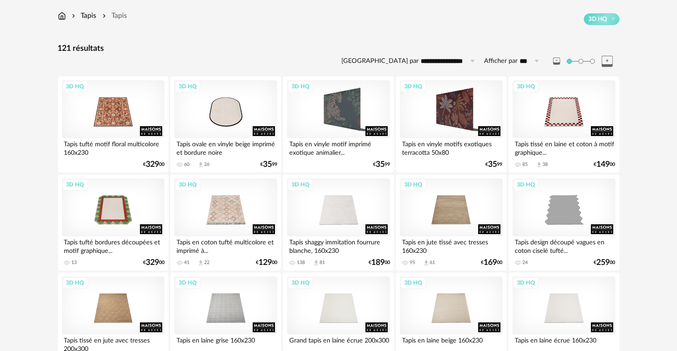
scroll to position [134, 0]
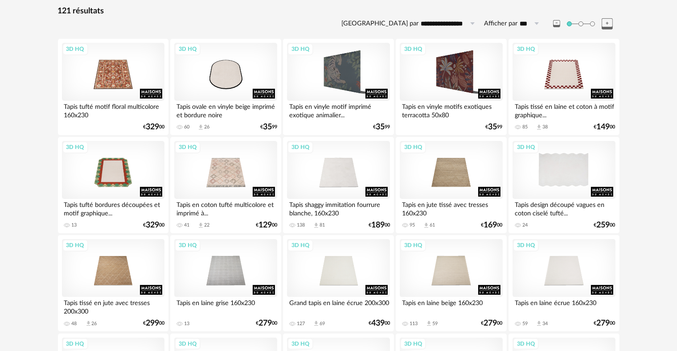
click at [568, 180] on div "3D HQ" at bounding box center [564, 170] width 103 height 58
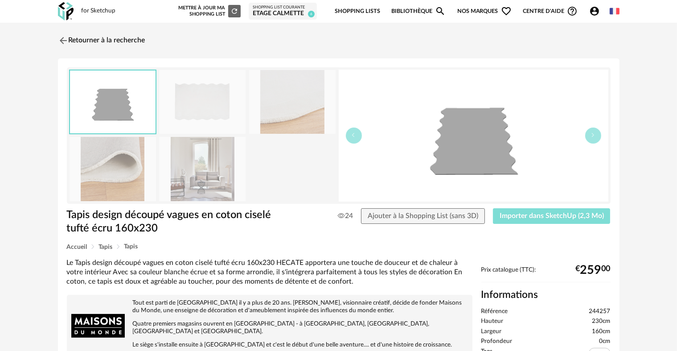
click at [537, 214] on span "Importer dans SketchUp (2,3 Mo)" at bounding box center [552, 215] width 104 height 7
click at [130, 161] on img at bounding box center [113, 169] width 87 height 64
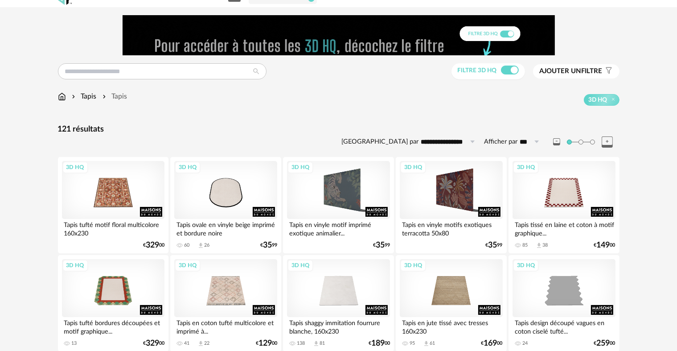
scroll to position [15, 0]
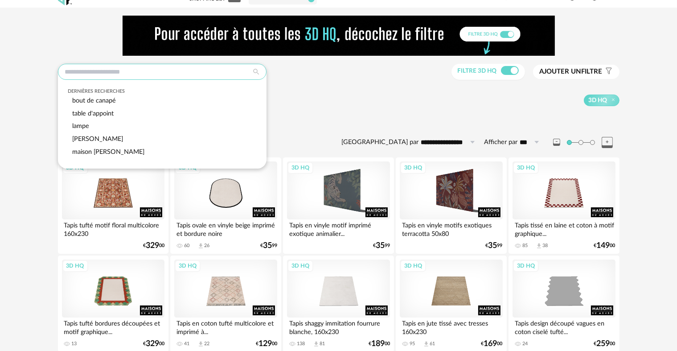
click at [100, 64] on input "text" at bounding box center [162, 72] width 209 height 16
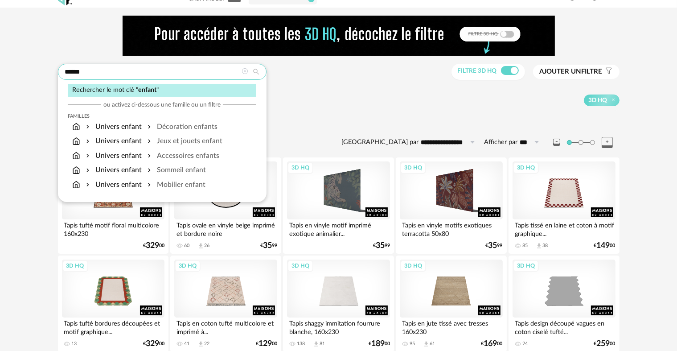
type input "******"
type input "**********"
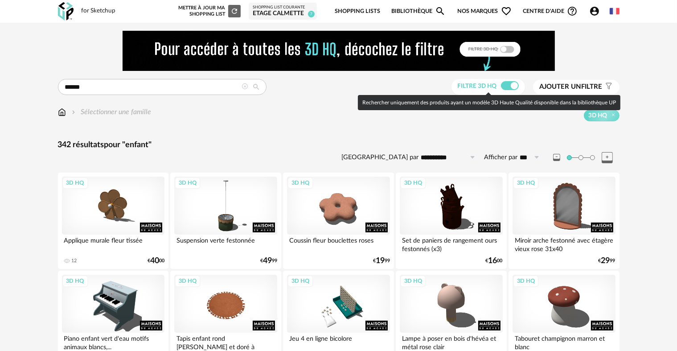
click at [512, 87] on span at bounding box center [510, 85] width 18 height 9
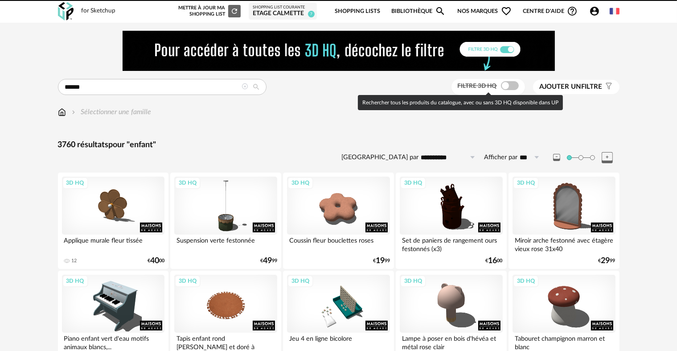
click at [512, 87] on span at bounding box center [510, 85] width 18 height 9
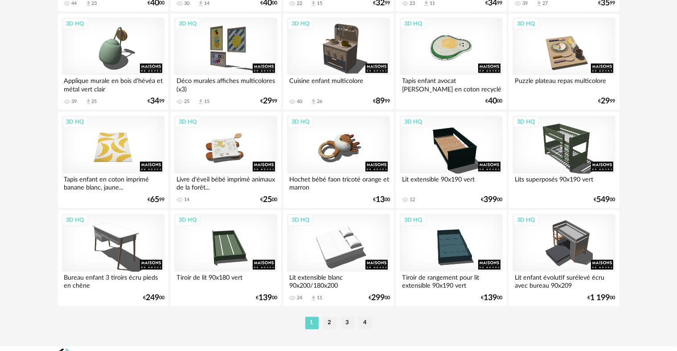
scroll to position [1828, 0]
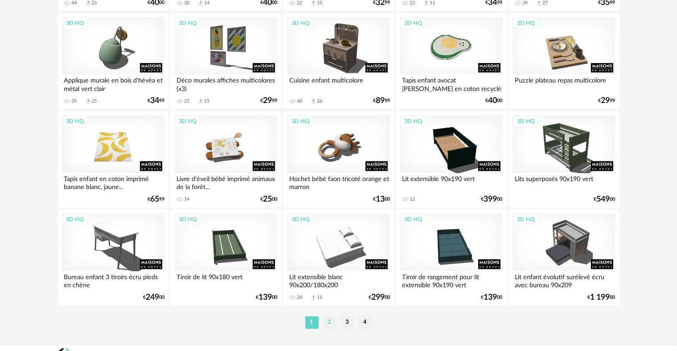
click at [329, 320] on li "2" at bounding box center [329, 322] width 13 height 12
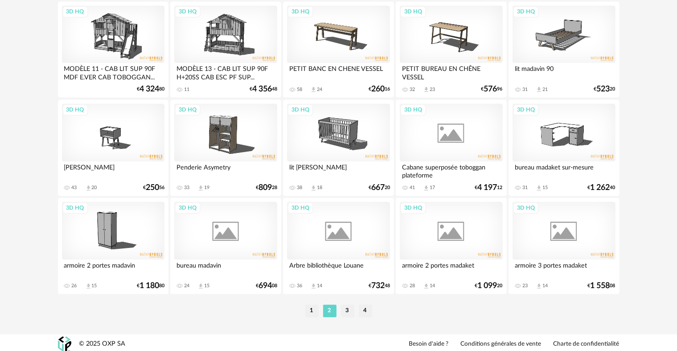
scroll to position [1842, 0]
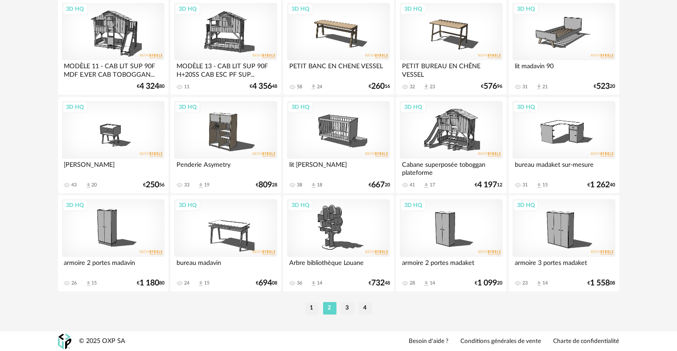
click at [308, 309] on li "1" at bounding box center [311, 308] width 13 height 12
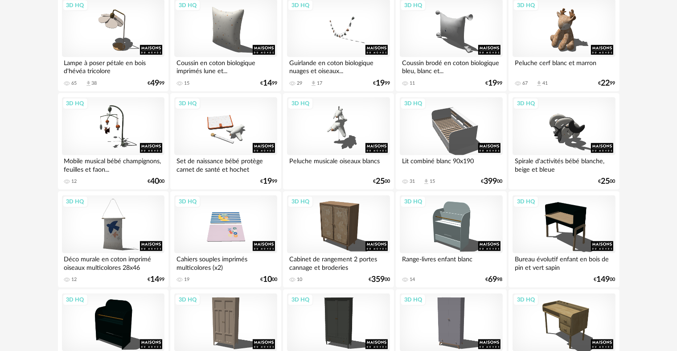
scroll to position [1070, 0]
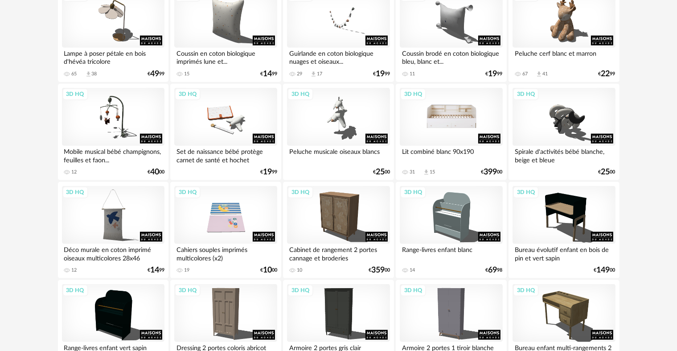
click at [438, 112] on div "3D HQ" at bounding box center [451, 117] width 103 height 58
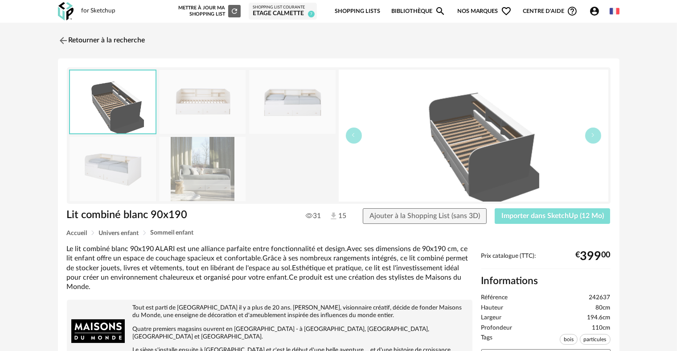
click at [573, 218] on span "Importer dans SketchUp (12 Mo)" at bounding box center [553, 215] width 103 height 7
click at [66, 40] on img at bounding box center [62, 40] width 13 height 13
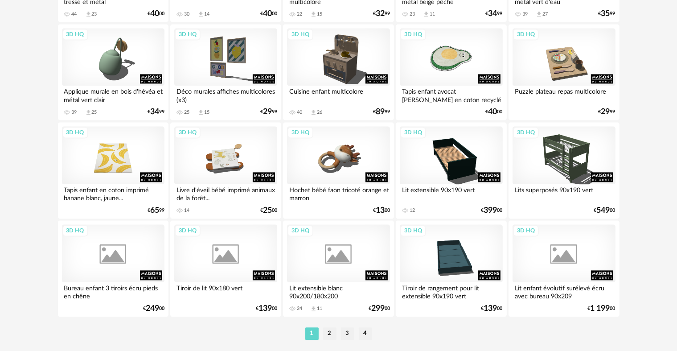
scroll to position [1828, 0]
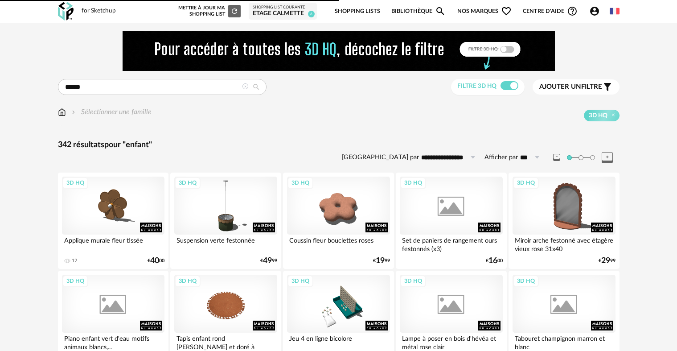
scroll to position [134, 0]
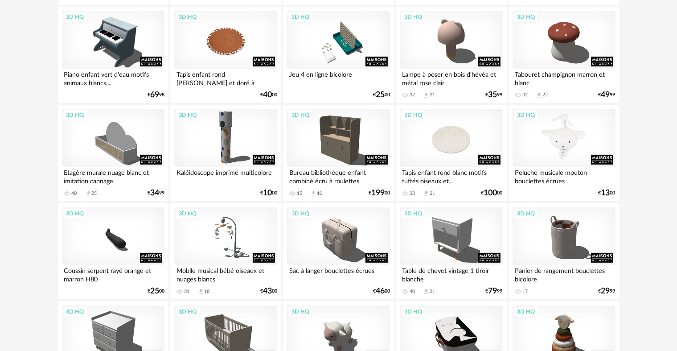
scroll to position [268, 0]
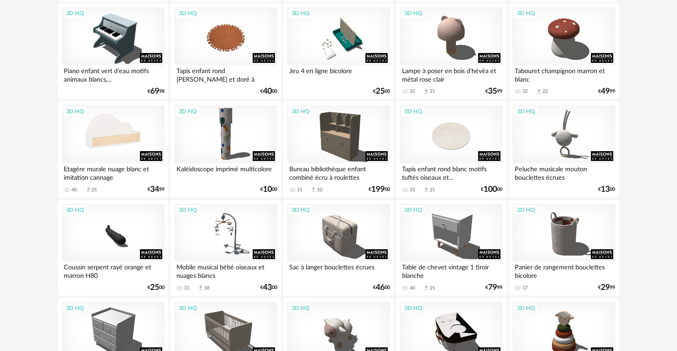
click at [136, 143] on div "3D HQ" at bounding box center [113, 134] width 103 height 58
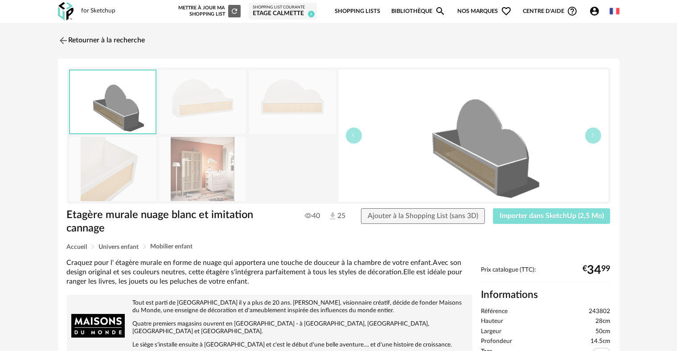
click at [535, 209] on button "Importer dans SketchUp (2,5 Mo)" at bounding box center [552, 216] width 118 height 16
click at [63, 40] on img at bounding box center [62, 40] width 13 height 13
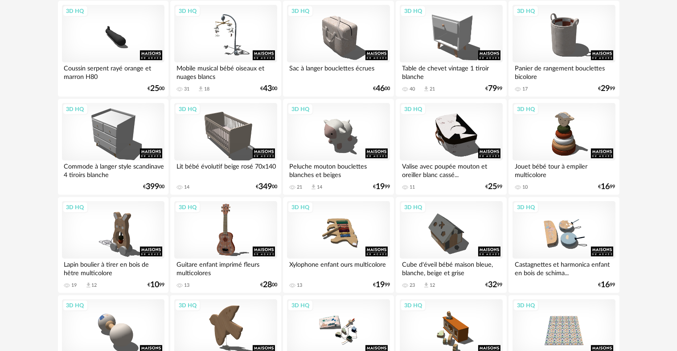
scroll to position [470, 0]
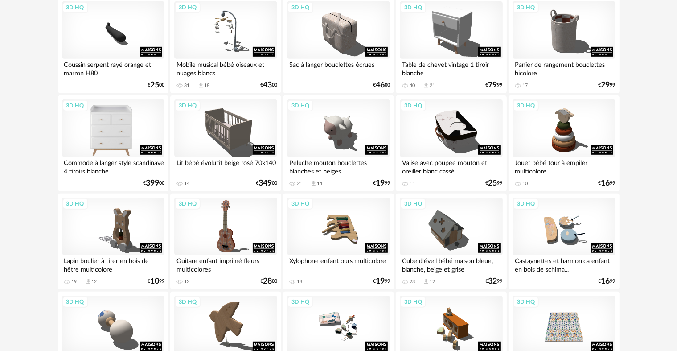
click at [138, 129] on div "3D HQ" at bounding box center [113, 128] width 103 height 58
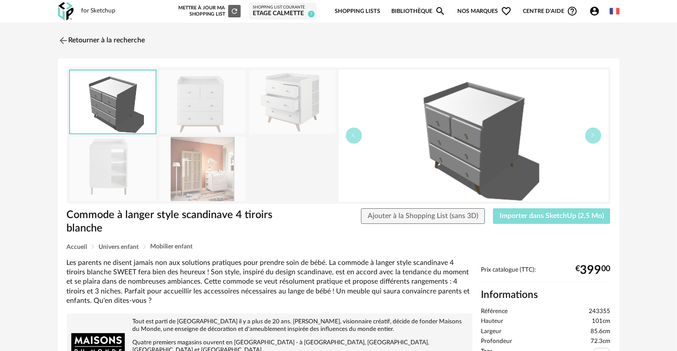
click at [529, 218] on span "Importer dans SketchUp (2,5 Mo)" at bounding box center [552, 215] width 104 height 7
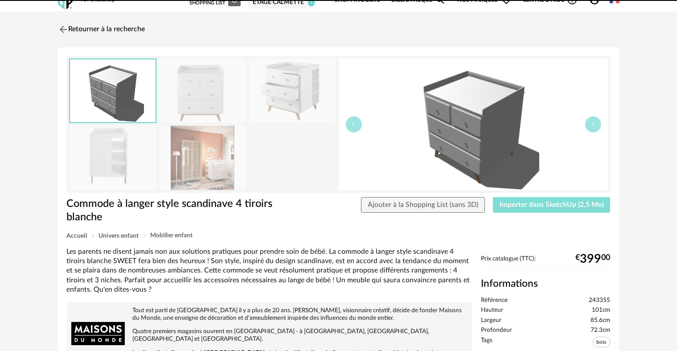
scroll to position [45, 0]
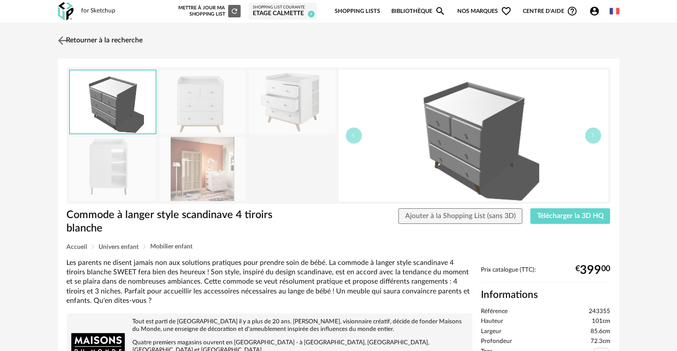
click at [60, 41] on img at bounding box center [62, 40] width 13 height 13
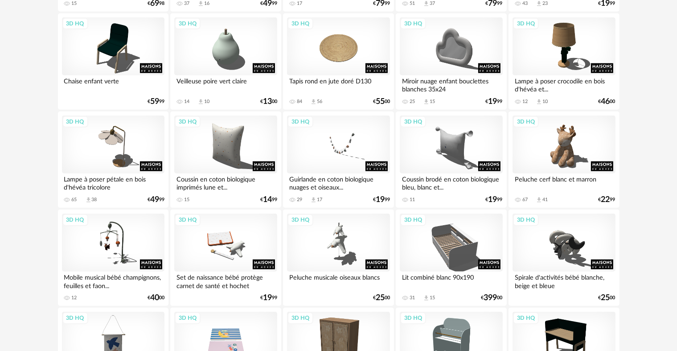
scroll to position [978, 0]
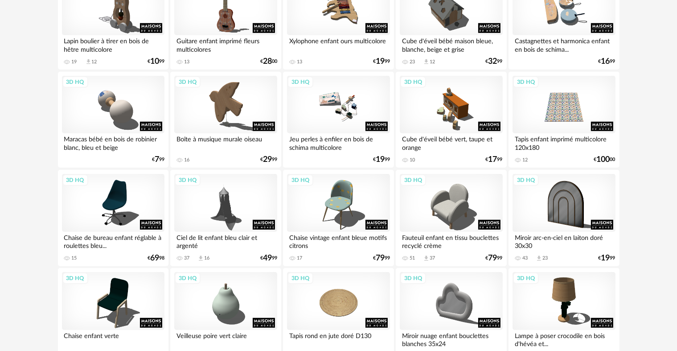
scroll to position [654, 0]
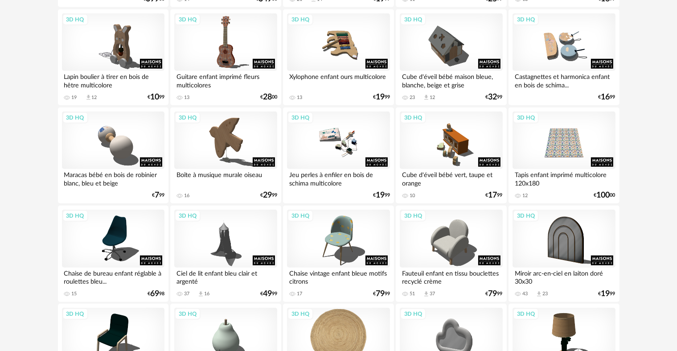
click at [333, 333] on div "3D HQ" at bounding box center [338, 337] width 103 height 58
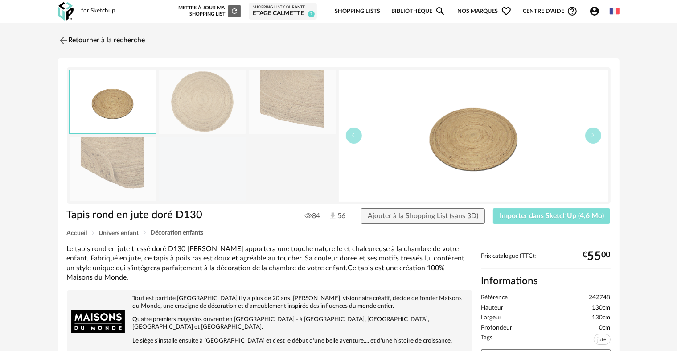
click at [574, 221] on button "Importer dans SketchUp (4,6 Mo)" at bounding box center [552, 216] width 118 height 16
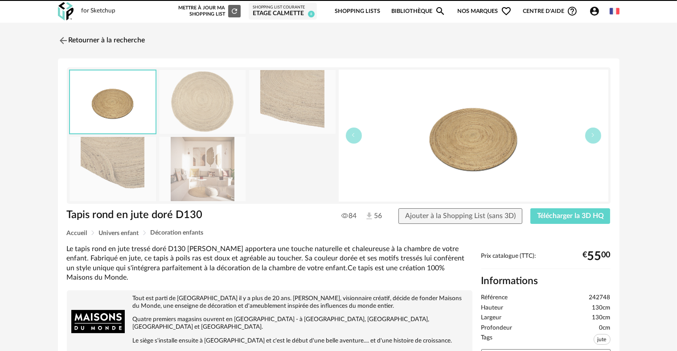
click at [60, 37] on img at bounding box center [63, 40] width 11 height 11
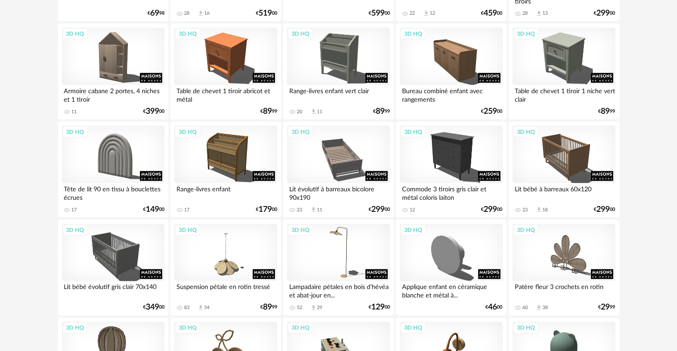
scroll to position [1445, 0]
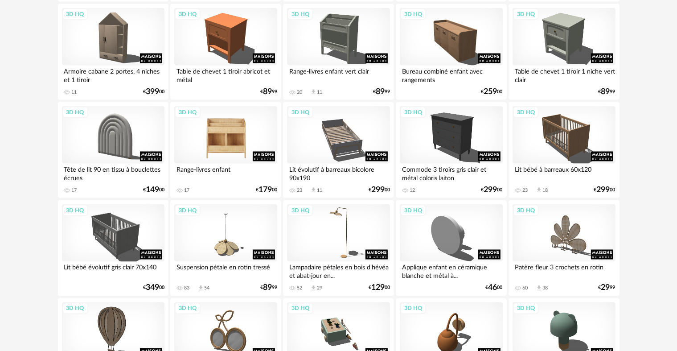
click at [256, 134] on div "3D HQ" at bounding box center [225, 135] width 103 height 58
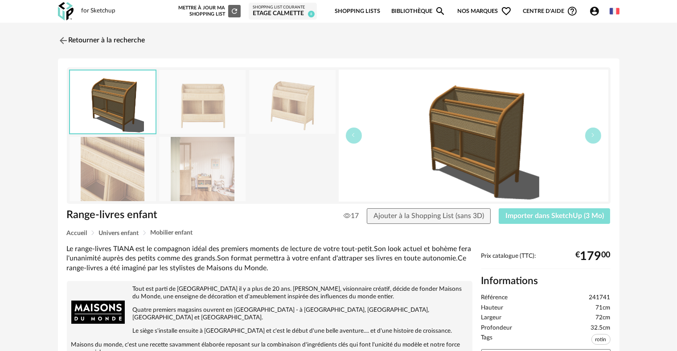
click at [519, 216] on span "Importer dans SketchUp (3 Mo)" at bounding box center [555, 215] width 99 height 7
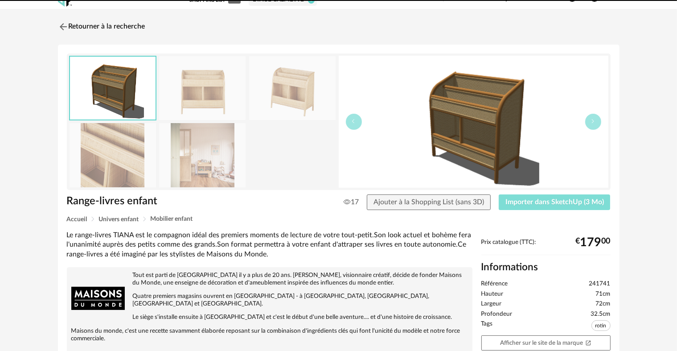
scroll to position [45, 0]
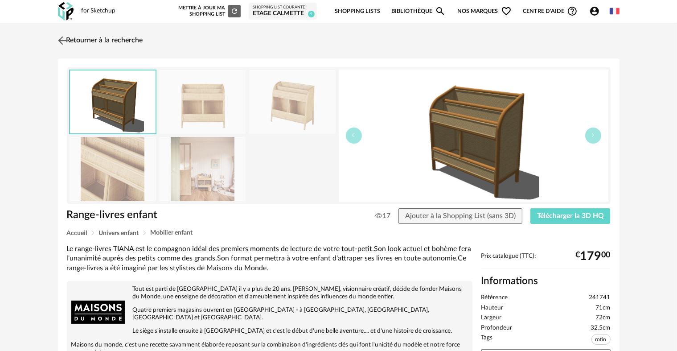
click at [59, 37] on img at bounding box center [62, 40] width 13 height 13
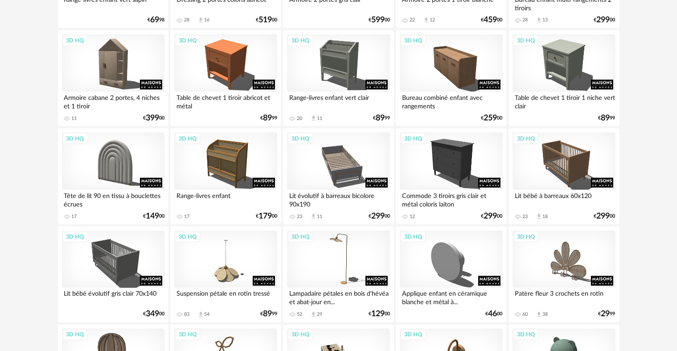
scroll to position [1471, 0]
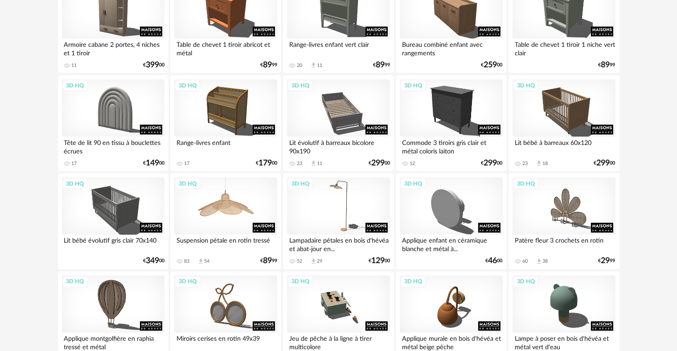
click at [246, 209] on div "3D HQ" at bounding box center [225, 206] width 103 height 58
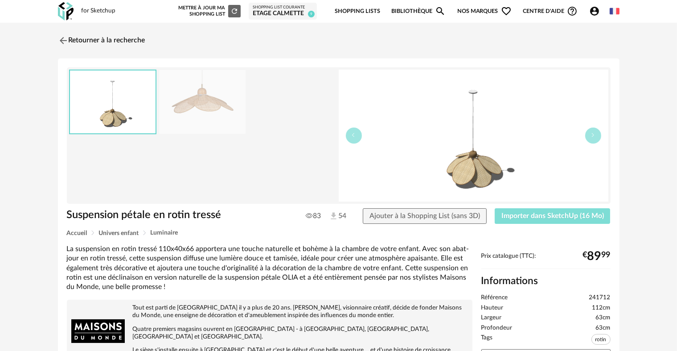
click at [549, 215] on span "Importer dans SketchUp (16 Mo)" at bounding box center [553, 215] width 103 height 7
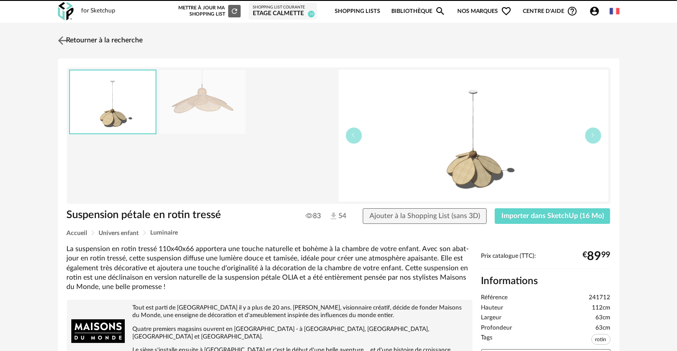
click at [65, 39] on img at bounding box center [62, 40] width 13 height 13
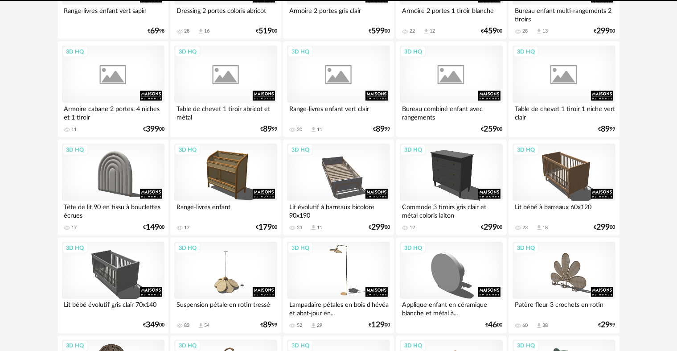
scroll to position [1407, 0]
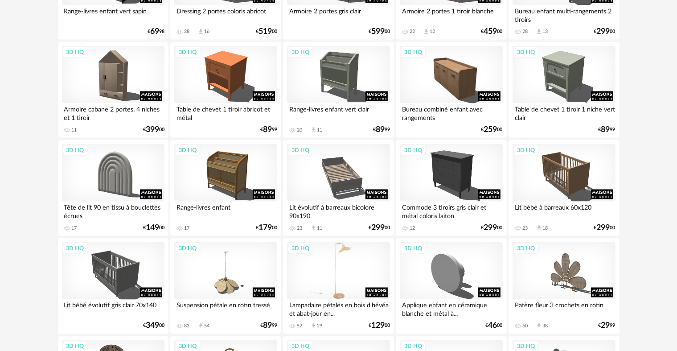
click at [346, 266] on div "3D HQ" at bounding box center [338, 271] width 103 height 58
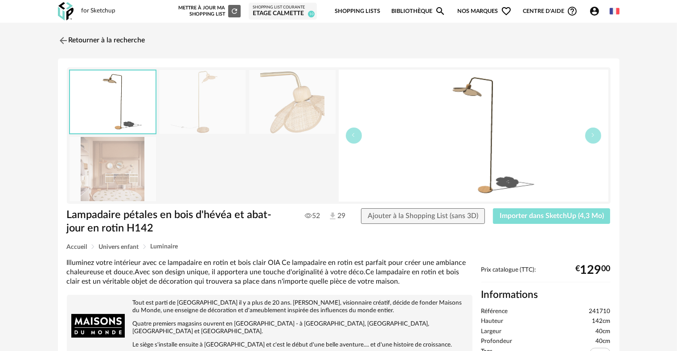
click at [517, 219] on button "Importer dans SketchUp (4,3 Mo)" at bounding box center [552, 216] width 118 height 16
click at [63, 37] on img at bounding box center [62, 40] width 13 height 13
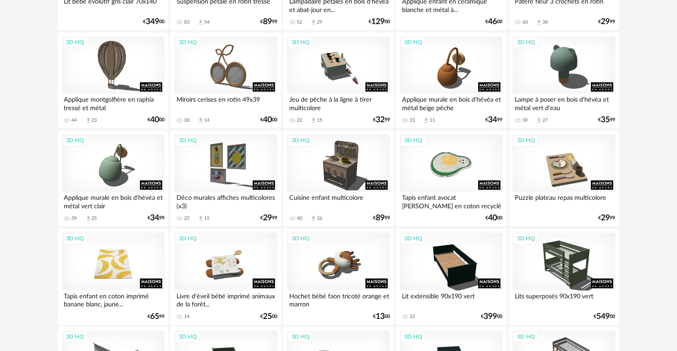
scroll to position [1842, 0]
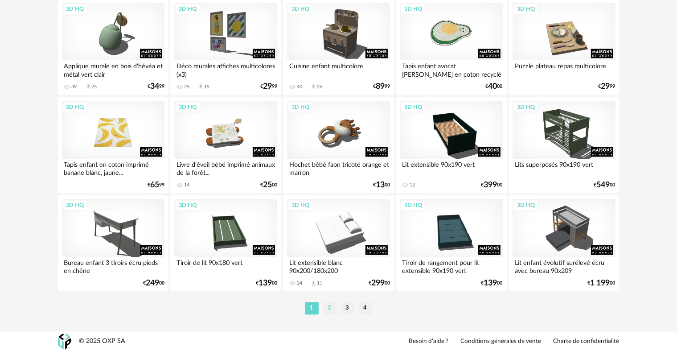
click at [324, 307] on li "2" at bounding box center [329, 308] width 13 height 12
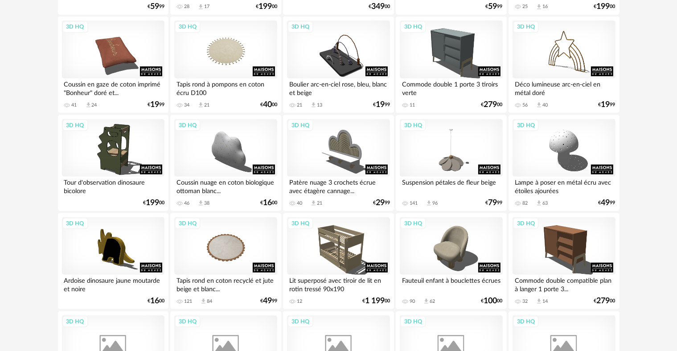
scroll to position [357, 0]
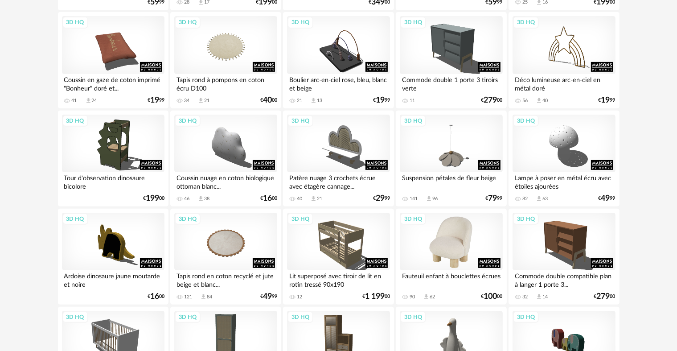
click at [453, 250] on div "3D HQ" at bounding box center [451, 242] width 103 height 58
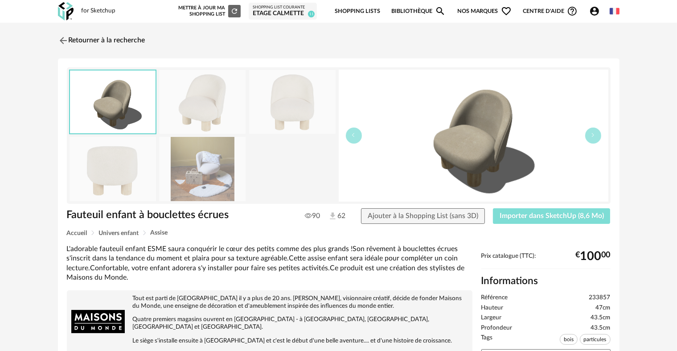
click at [544, 221] on button "Importer dans SketchUp (8,6 Mo)" at bounding box center [552, 216] width 118 height 16
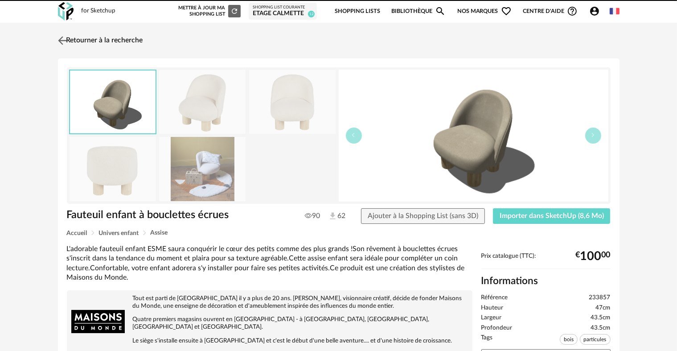
click at [65, 37] on img at bounding box center [62, 40] width 13 height 13
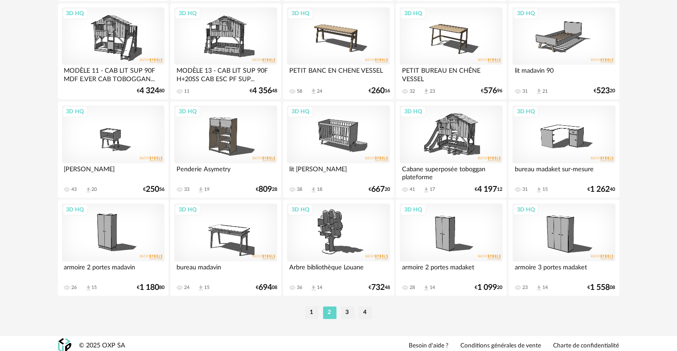
scroll to position [1842, 0]
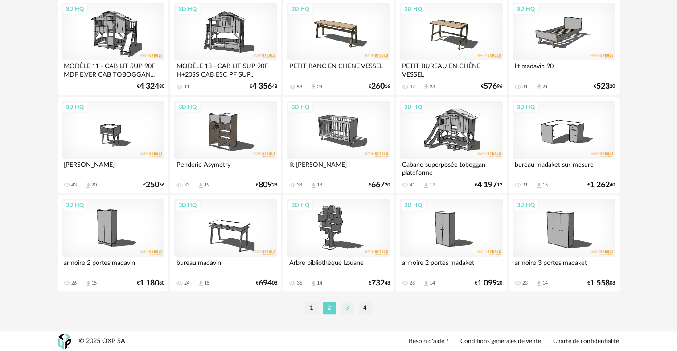
click at [351, 306] on li "3" at bounding box center [347, 308] width 13 height 12
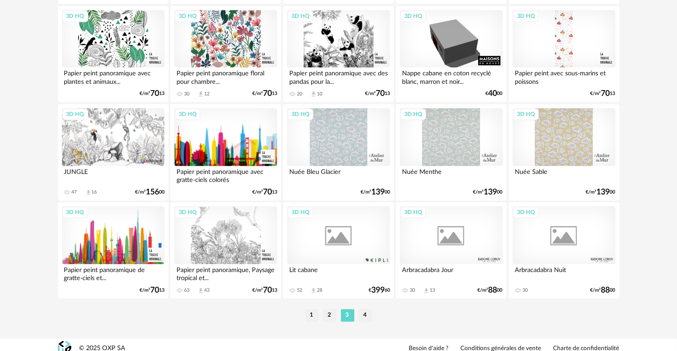
scroll to position [1842, 0]
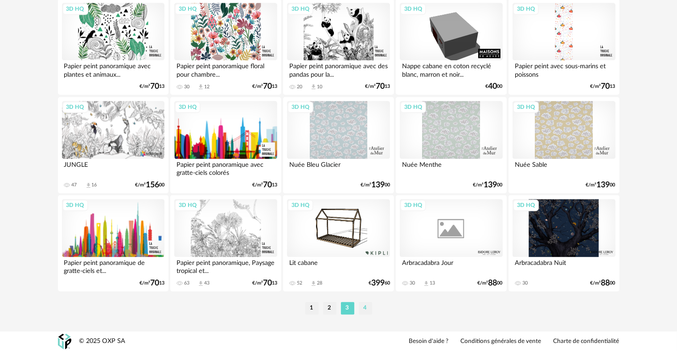
click at [365, 303] on li "4" at bounding box center [365, 308] width 13 height 12
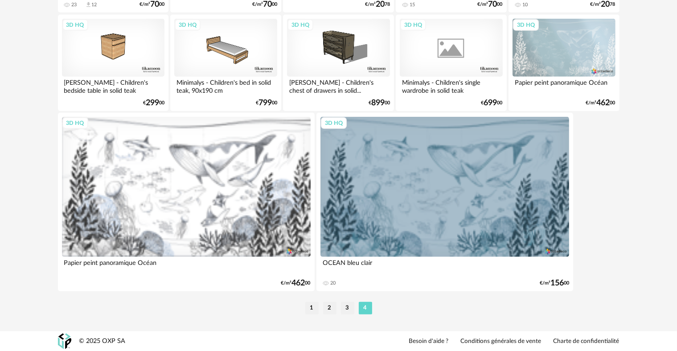
scroll to position [845, 0]
click at [315, 305] on li "1" at bounding box center [311, 307] width 13 height 12
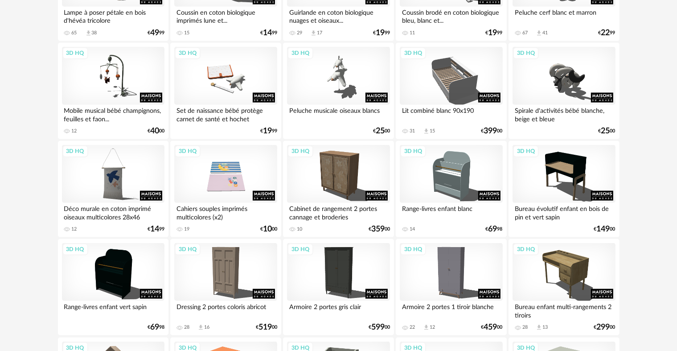
scroll to position [1115, 0]
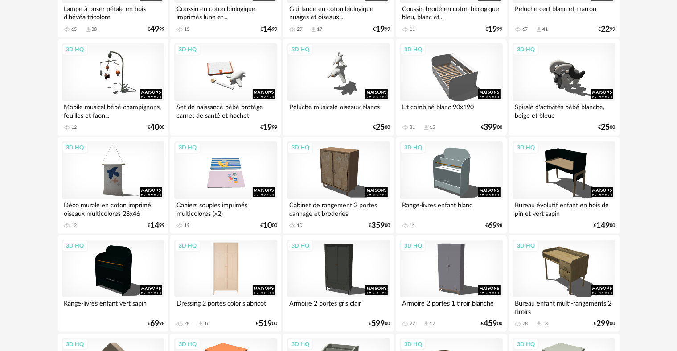
click at [240, 266] on div "3D HQ" at bounding box center [225, 268] width 103 height 58
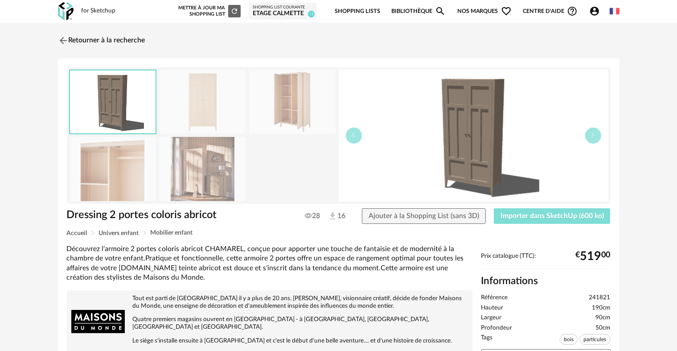
click at [538, 216] on span "Importer dans SketchUp (600 ko)" at bounding box center [552, 215] width 103 height 7
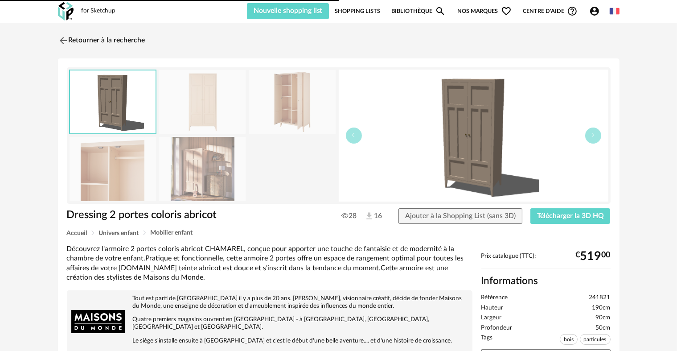
click at [206, 198] on img at bounding box center [202, 169] width 87 height 64
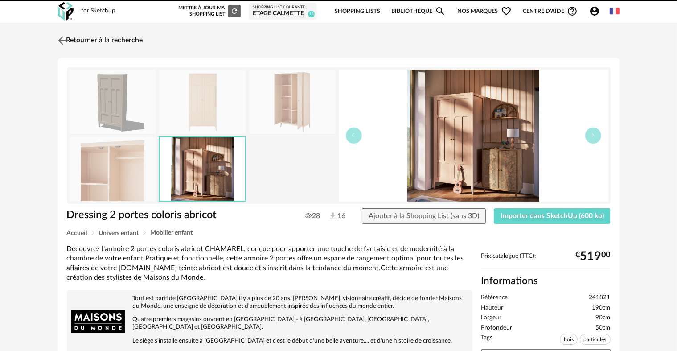
click at [65, 40] on img at bounding box center [62, 40] width 13 height 13
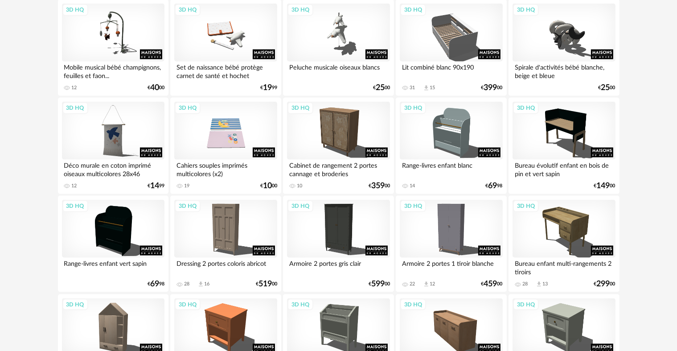
scroll to position [1139, 0]
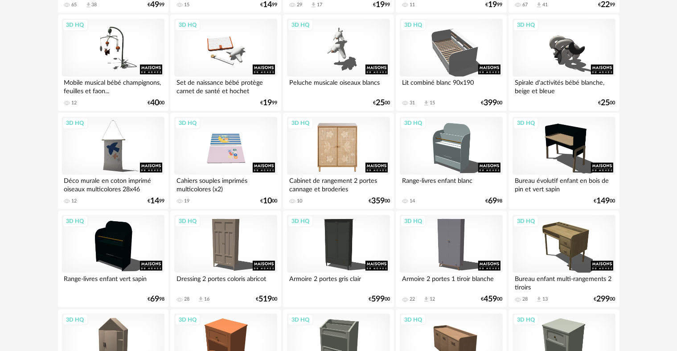
click at [349, 153] on div "3D HQ" at bounding box center [338, 146] width 103 height 58
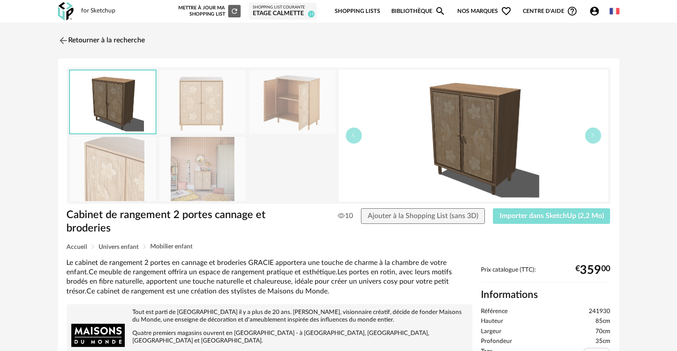
click at [574, 214] on span "Importer dans SketchUp (2,2 Mo)" at bounding box center [552, 215] width 104 height 7
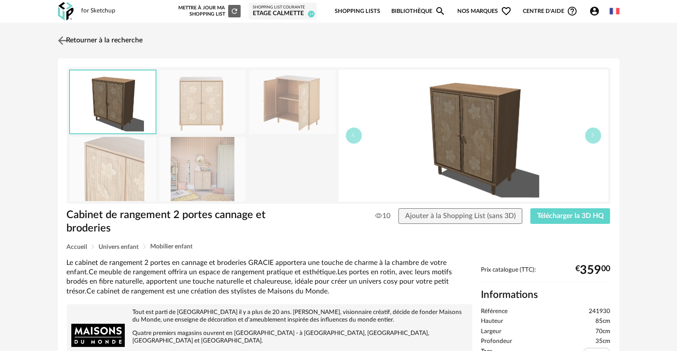
click at [57, 39] on img at bounding box center [62, 40] width 13 height 13
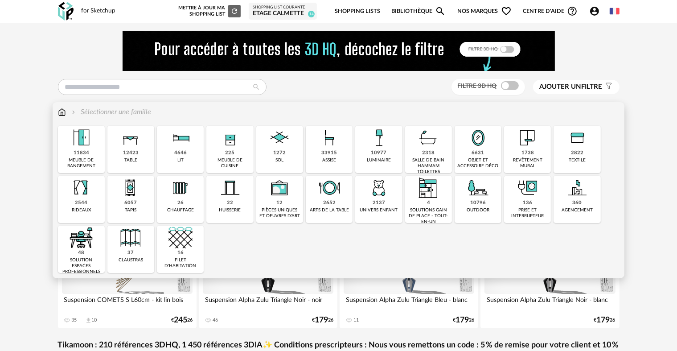
click at [393, 182] on div "2137 univers enfant" at bounding box center [378, 199] width 47 height 47
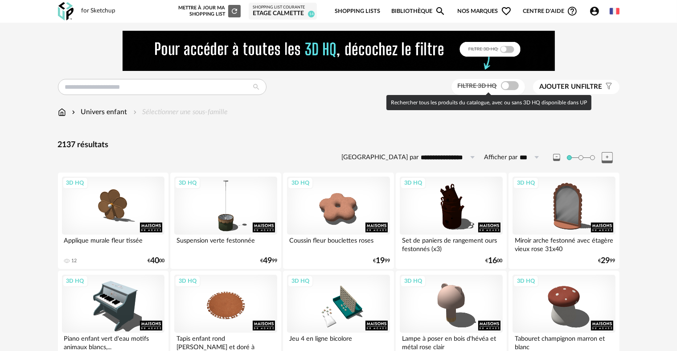
click at [510, 86] on span at bounding box center [510, 85] width 18 height 9
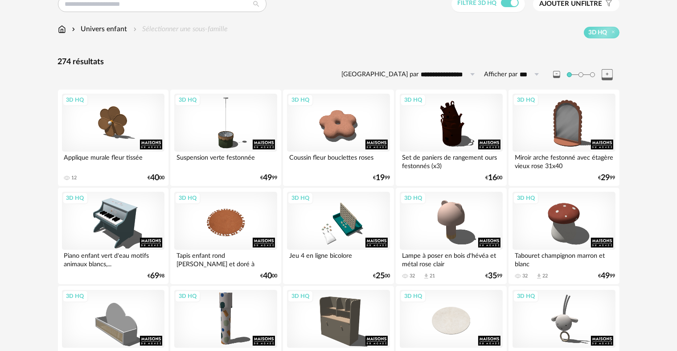
scroll to position [89, 0]
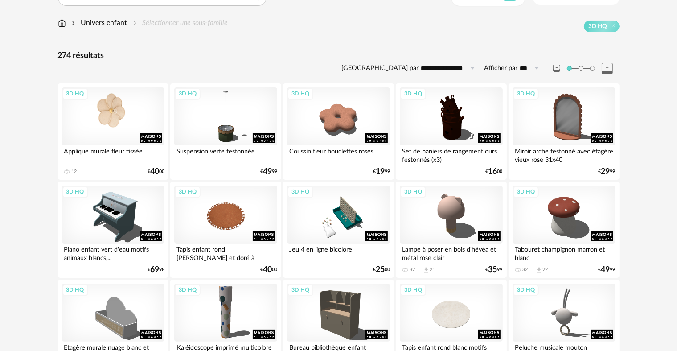
click at [142, 122] on div "3D HQ" at bounding box center [113, 116] width 103 height 58
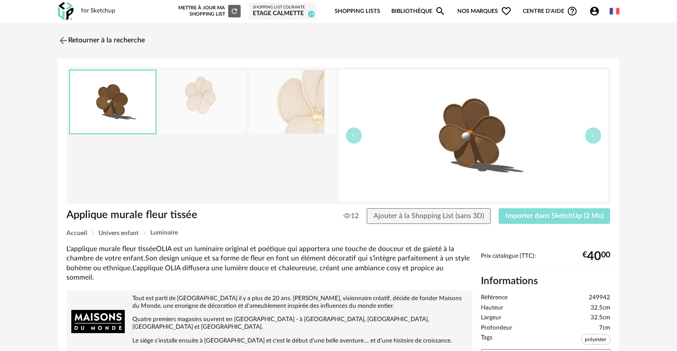
click at [524, 214] on span "Importer dans SketchUp (2 Mo)" at bounding box center [555, 215] width 99 height 7
click at [56, 33] on link "Retourner à la recherche" at bounding box center [99, 41] width 87 height 20
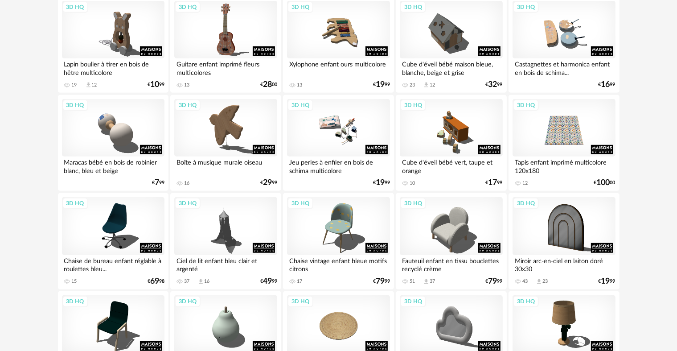
scroll to position [669, 0]
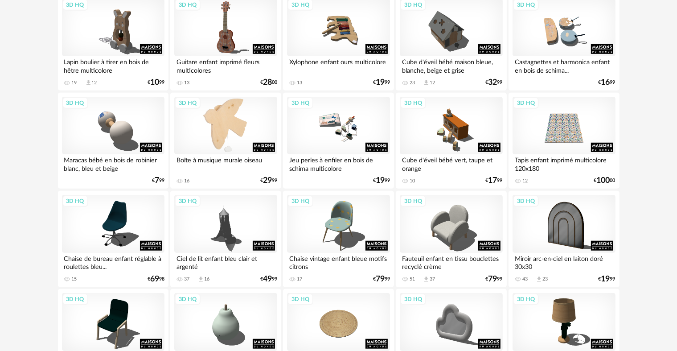
click at [221, 100] on div "3D HQ" at bounding box center [225, 126] width 103 height 58
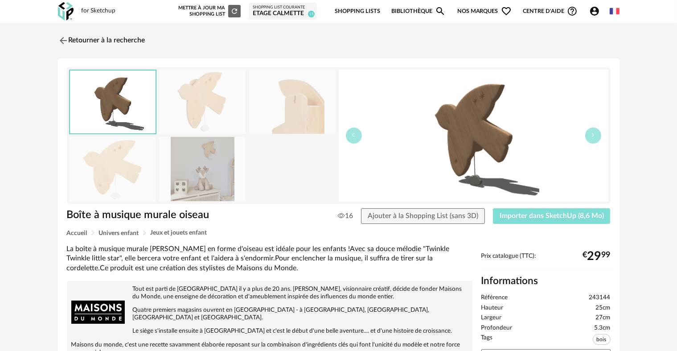
click at [526, 214] on span "Importer dans SketchUp (8,6 Mo)" at bounding box center [552, 215] width 104 height 7
click at [69, 42] on link "Retourner à la recherche" at bounding box center [99, 41] width 87 height 20
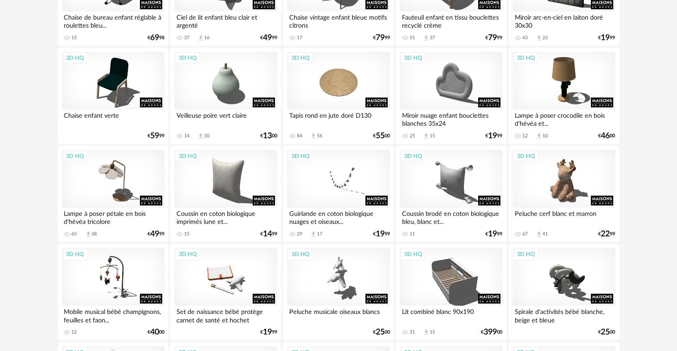
scroll to position [921, 0]
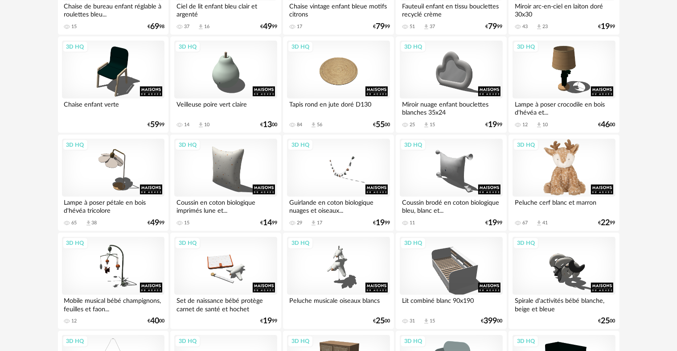
click at [601, 159] on div "3D HQ" at bounding box center [564, 168] width 103 height 58
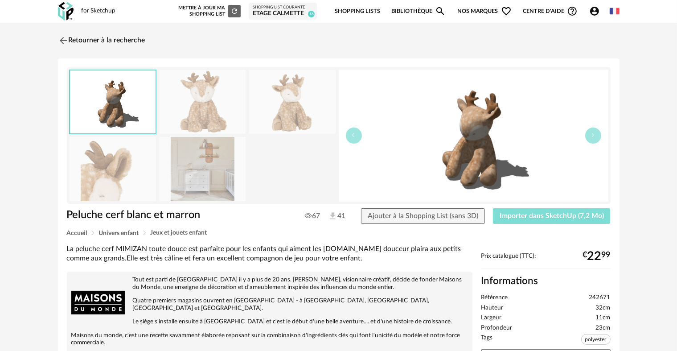
click at [518, 213] on span "Importer dans SketchUp (7,2 Mo)" at bounding box center [552, 215] width 104 height 7
click at [65, 42] on img at bounding box center [62, 40] width 13 height 13
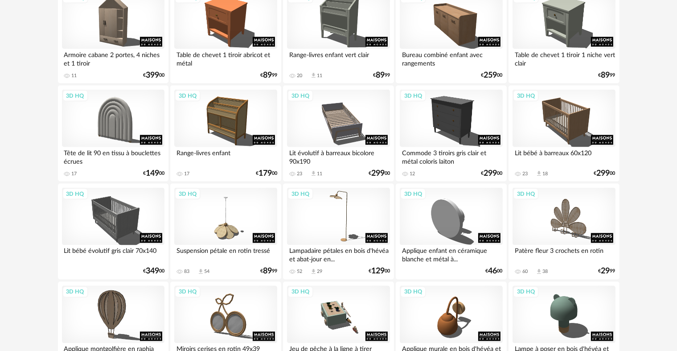
scroll to position [1486, 0]
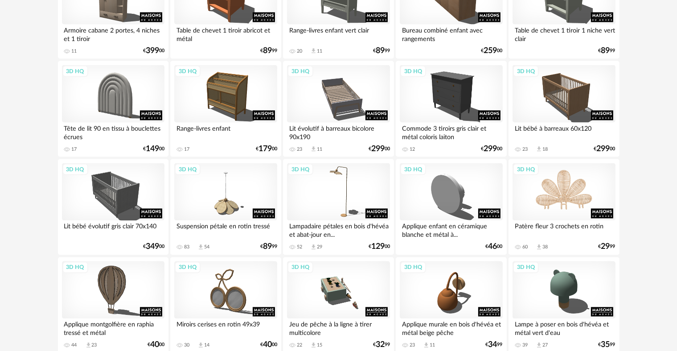
click at [567, 191] on div "3D HQ" at bounding box center [564, 192] width 103 height 58
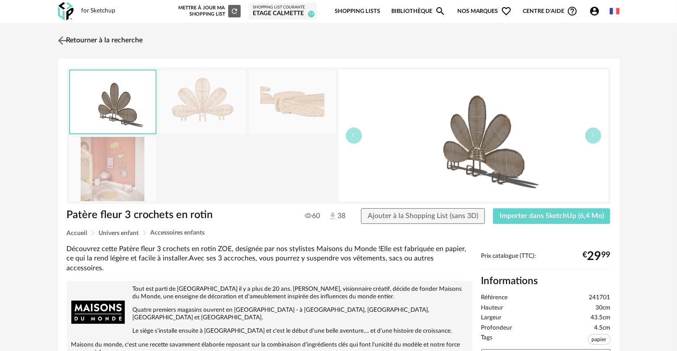
click at [64, 39] on img at bounding box center [62, 40] width 13 height 13
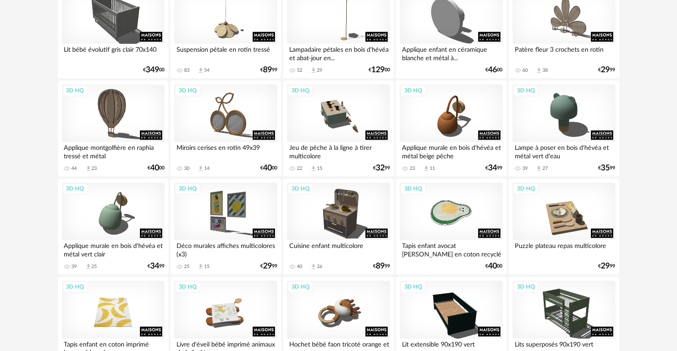
scroll to position [1664, 0]
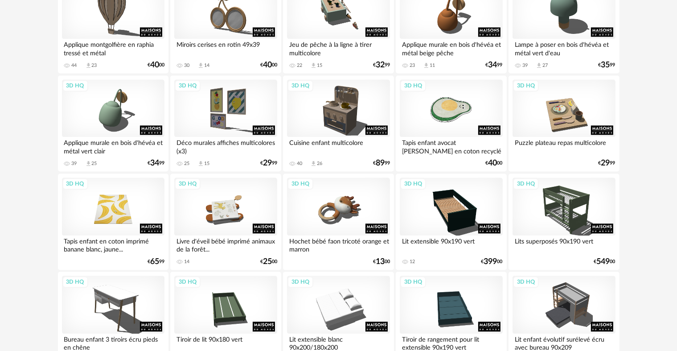
scroll to position [1828, 0]
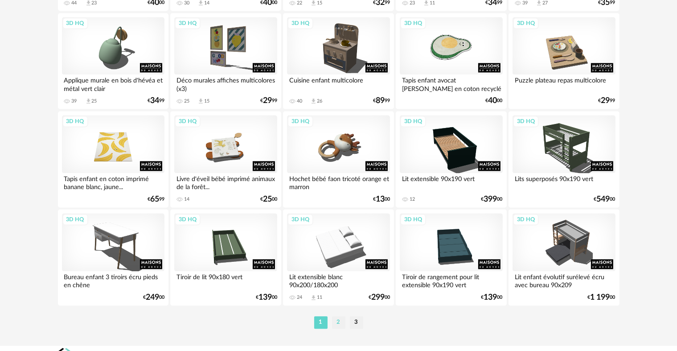
click at [334, 323] on li "2" at bounding box center [338, 322] width 13 height 12
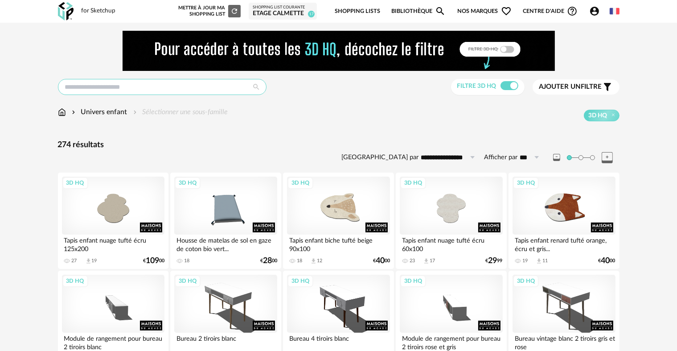
click at [120, 87] on input "text" at bounding box center [162, 87] width 209 height 16
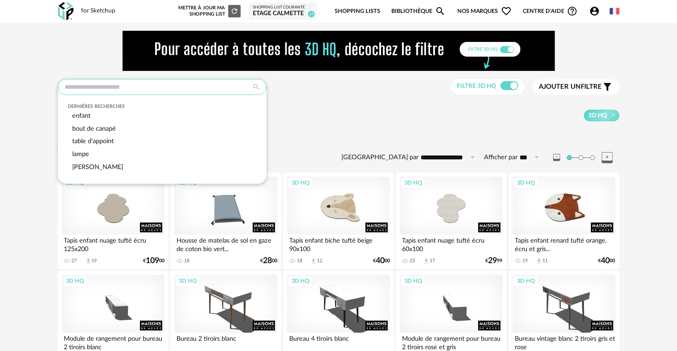
type input "*"
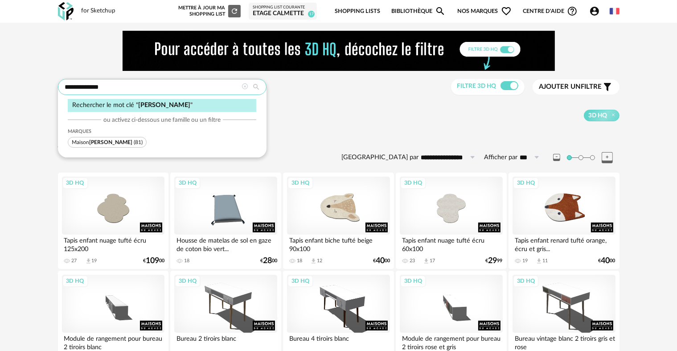
type input "**********"
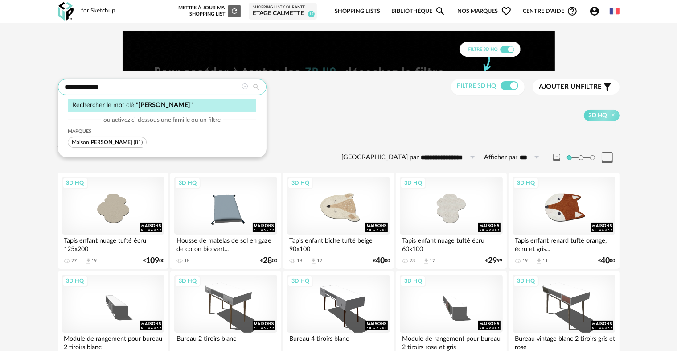
type input "**********"
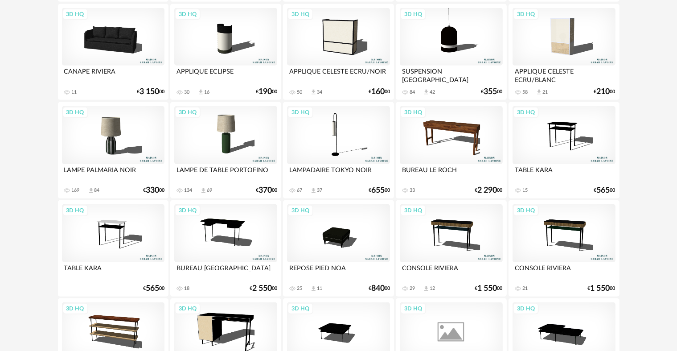
scroll to position [758, 0]
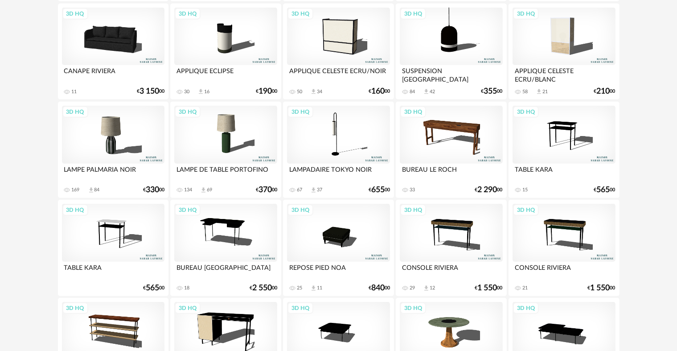
click at [95, 127] on div "3D HQ" at bounding box center [113, 135] width 103 height 58
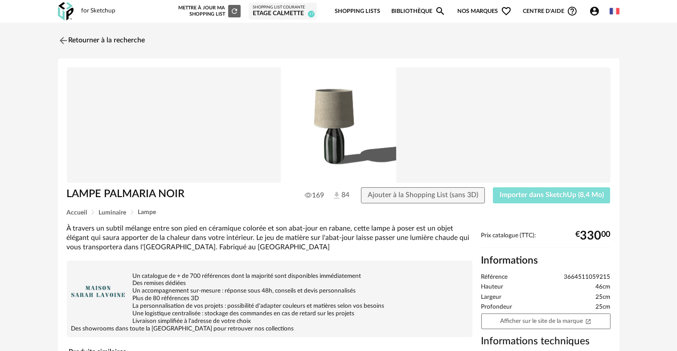
click at [514, 197] on span "Importer dans SketchUp (8,4 Mo)" at bounding box center [552, 194] width 104 height 7
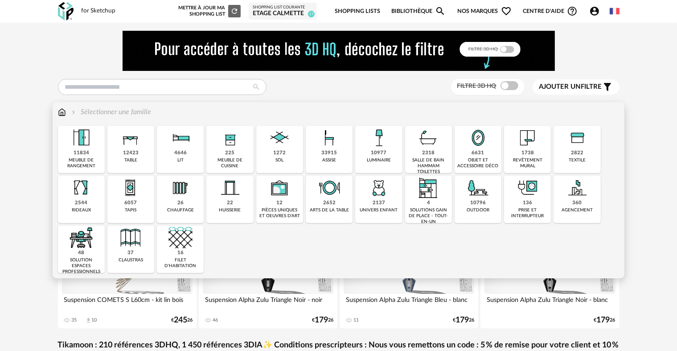
click at [481, 133] on img at bounding box center [478, 138] width 24 height 24
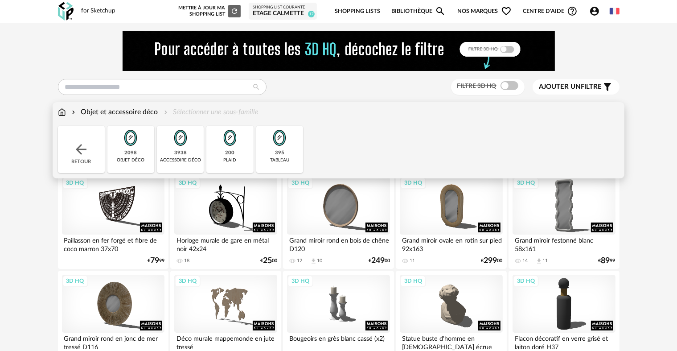
click at [263, 136] on div "395 tableau" at bounding box center [279, 149] width 47 height 47
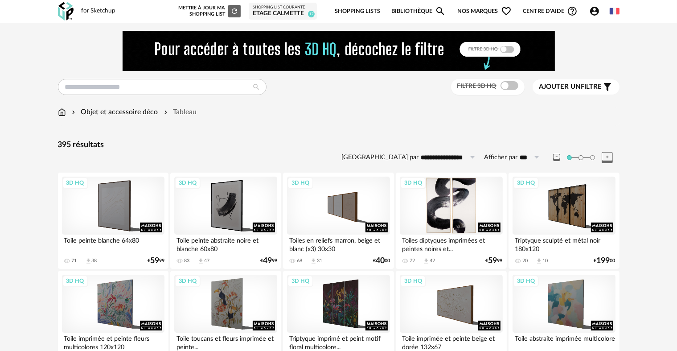
click at [462, 196] on div "3D HQ" at bounding box center [451, 206] width 103 height 58
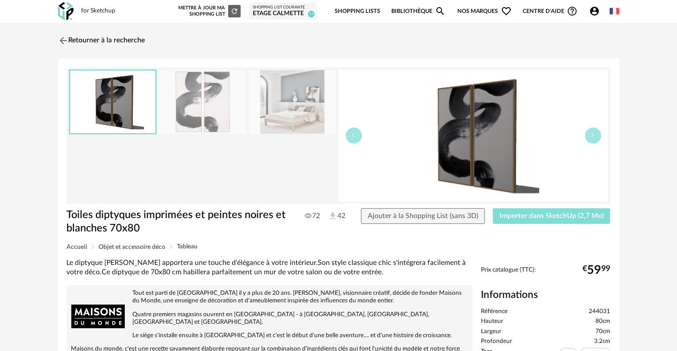
click at [526, 210] on button "Importer dans SketchUp (2,7 Mo)" at bounding box center [552, 216] width 118 height 16
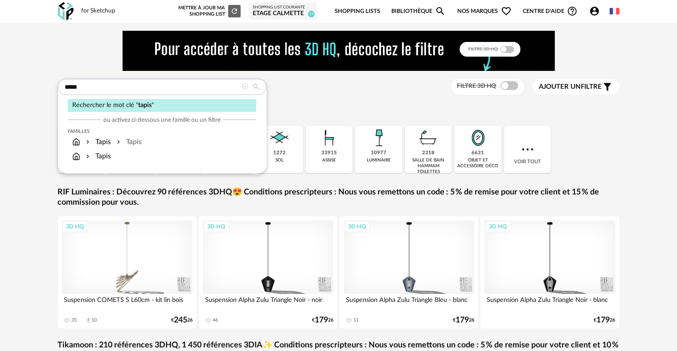
type input "*****"
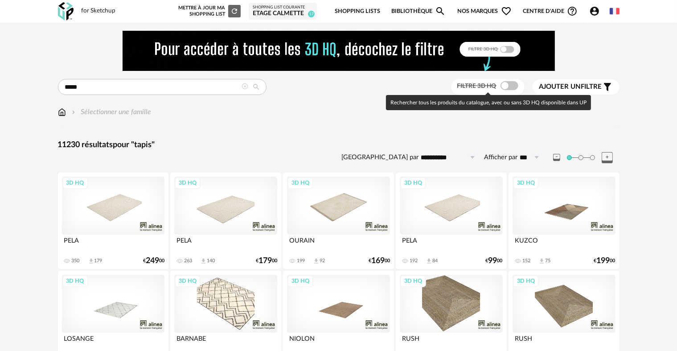
click at [507, 84] on span at bounding box center [510, 85] width 18 height 9
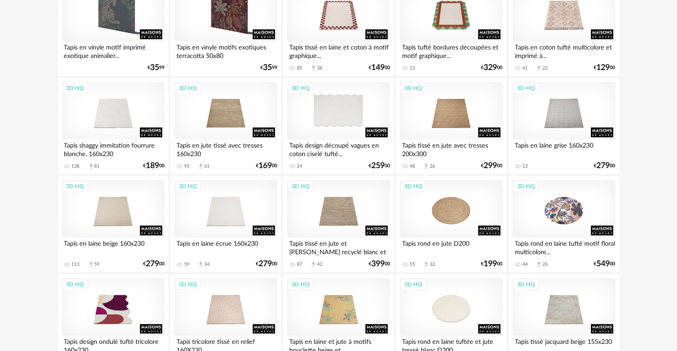
scroll to position [490, 0]
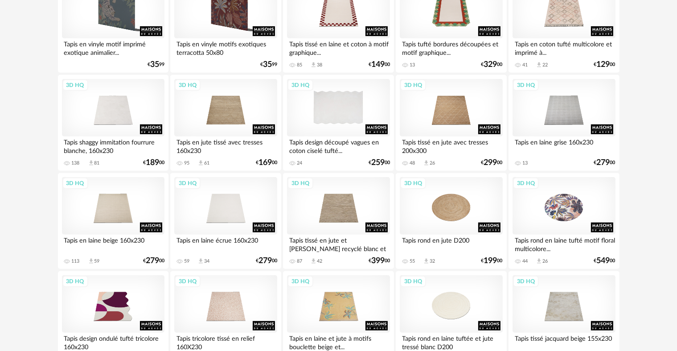
click at [330, 107] on div "3D HQ" at bounding box center [338, 108] width 103 height 58
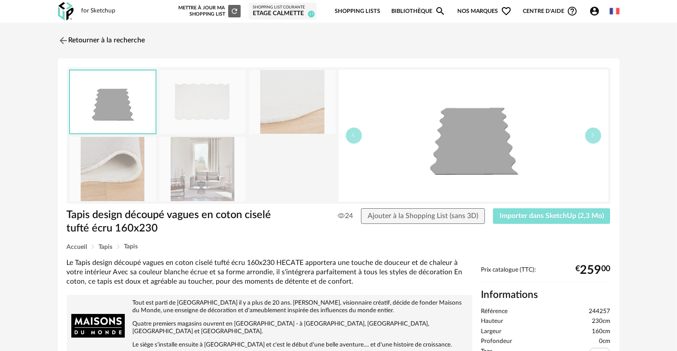
click at [534, 210] on button "Importer dans SketchUp (2,3 Mo)" at bounding box center [552, 216] width 118 height 16
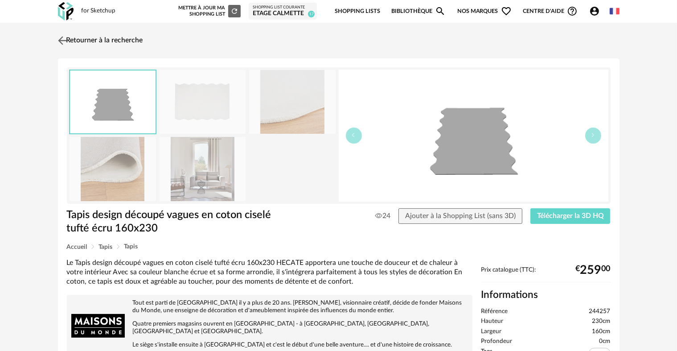
click at [60, 38] on img at bounding box center [62, 40] width 13 height 13
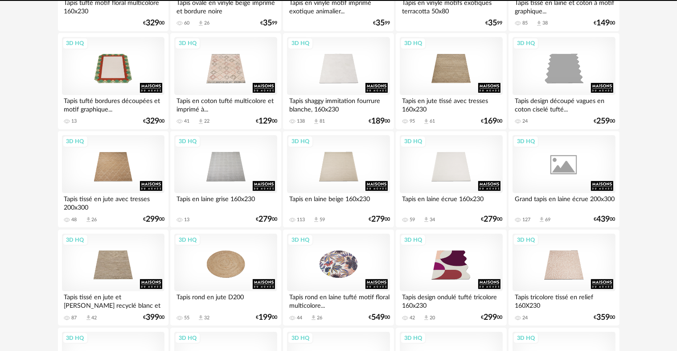
scroll to position [238, 0]
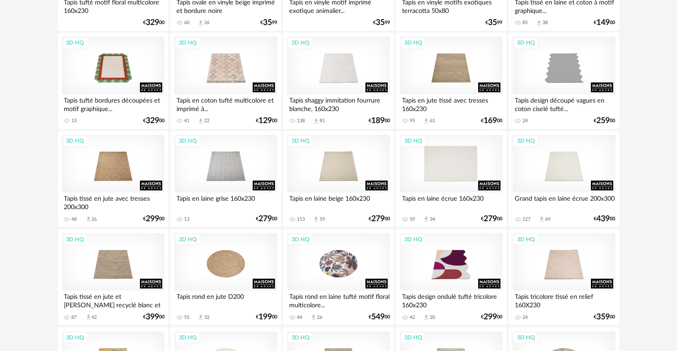
click at [437, 166] on div "3D HQ" at bounding box center [451, 164] width 103 height 58
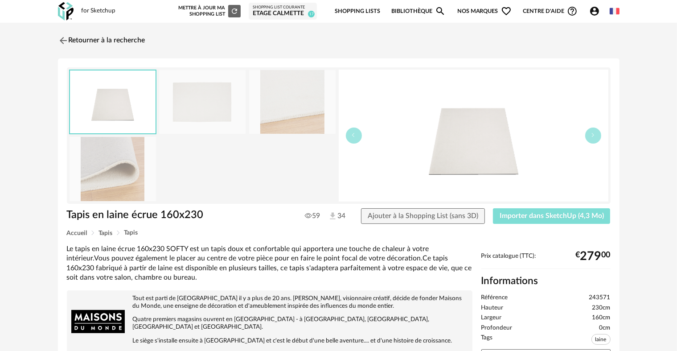
click at [547, 216] on span "Importer dans SketchUp (4,3 Mo)" at bounding box center [552, 215] width 104 height 7
